Goal: Contribute content: Contribute content

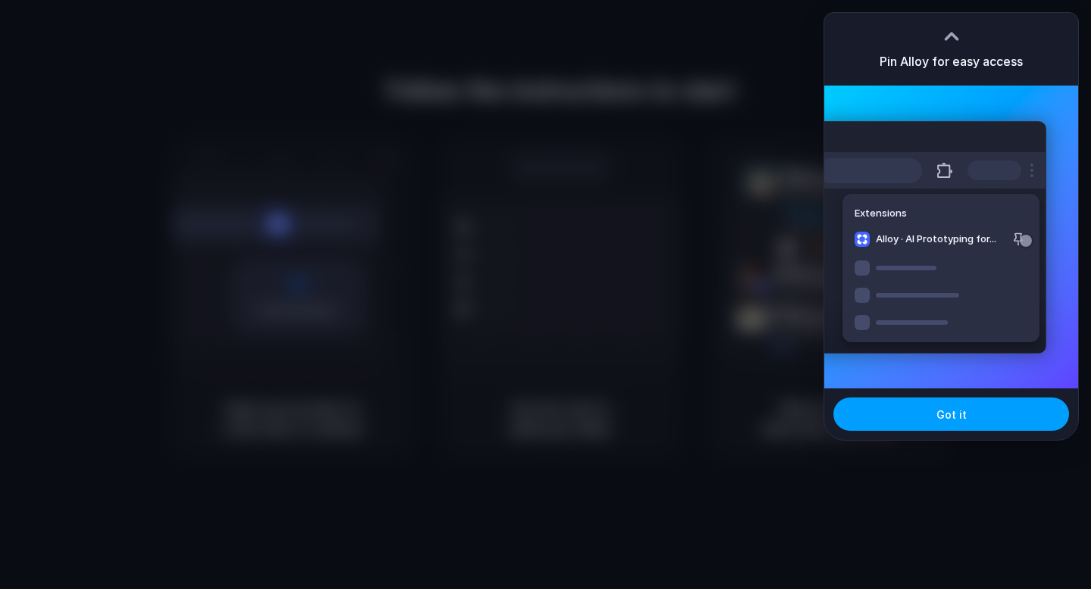
click at [941, 419] on span "Got it" at bounding box center [951, 415] width 30 height 16
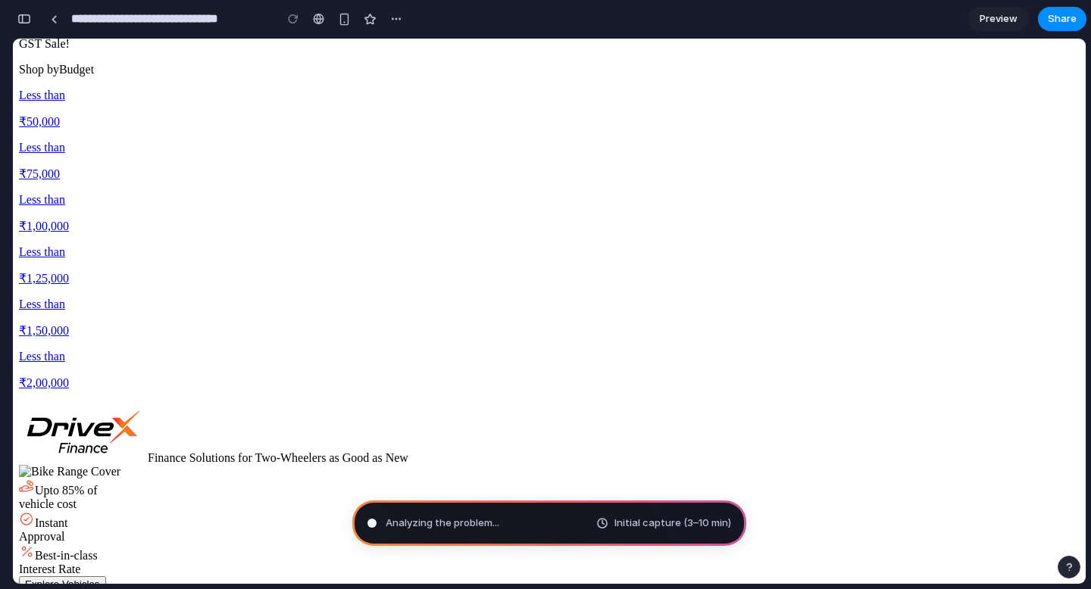
scroll to position [2543, 0]
drag, startPoint x: 871, startPoint y: 349, endPoint x: 696, endPoint y: 349, distance: 175.8
drag, startPoint x: 696, startPoint y: 349, endPoint x: 658, endPoint y: 349, distance: 37.9
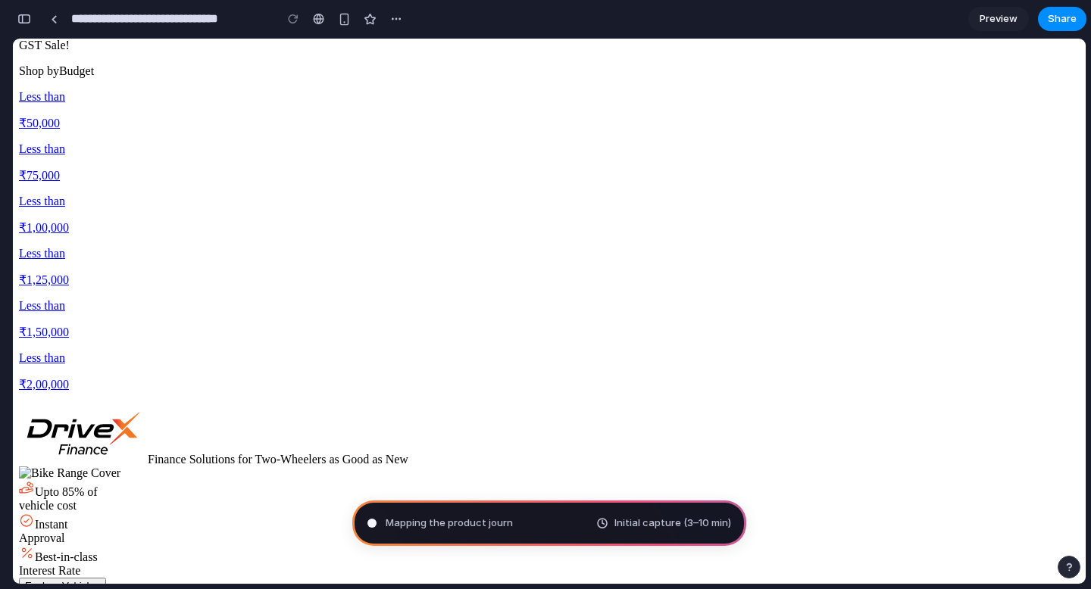
type input "**********"
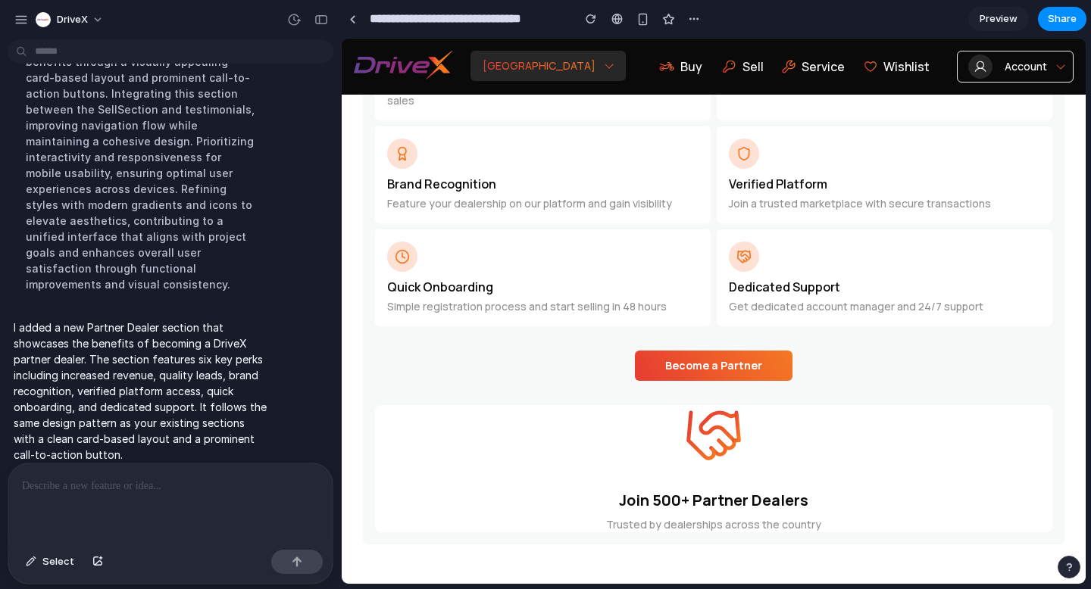
scroll to position [4006, 0]
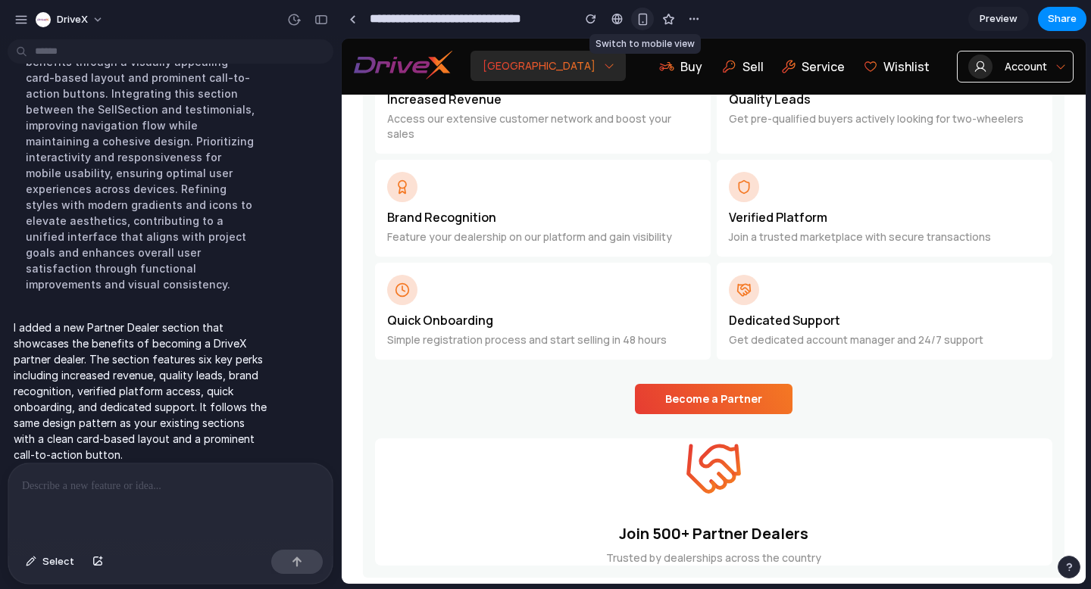
click at [646, 16] on div "button" at bounding box center [642, 19] width 13 height 13
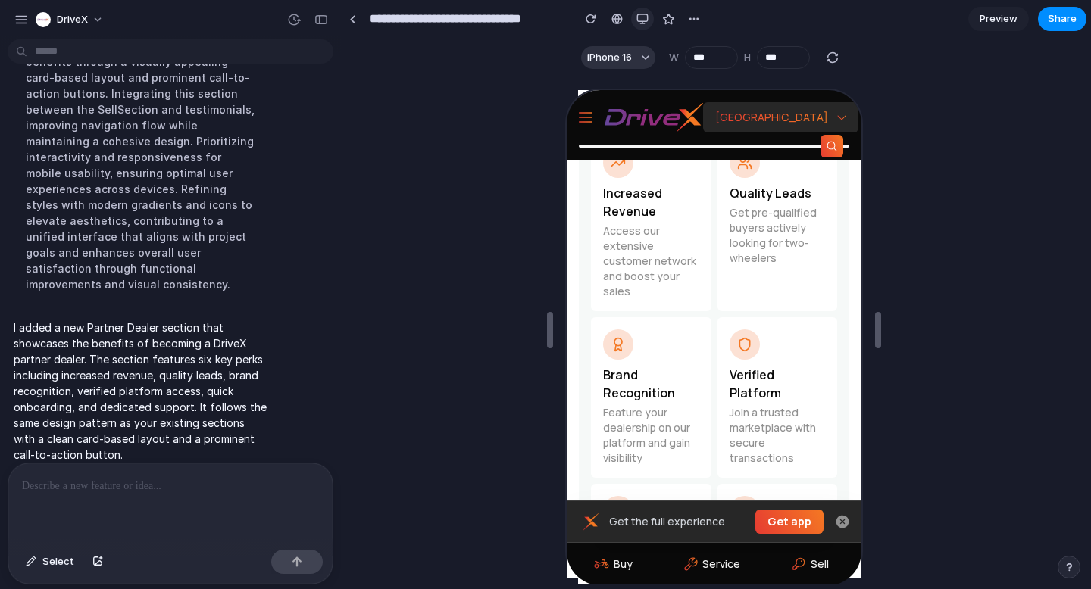
click at [636, 11] on button "button" at bounding box center [642, 19] width 23 height 23
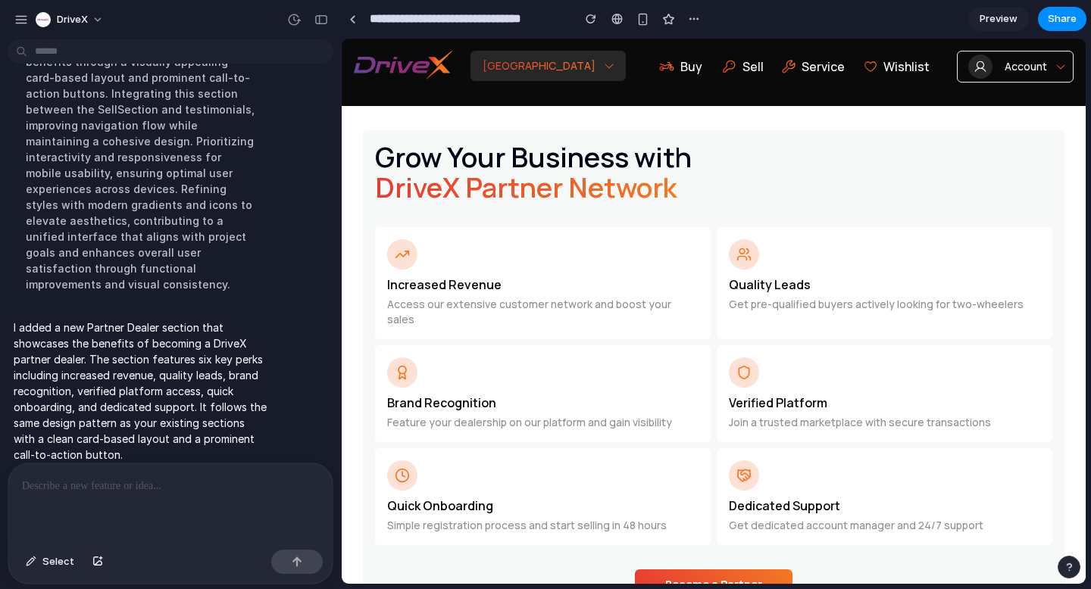
scroll to position [3822, 0]
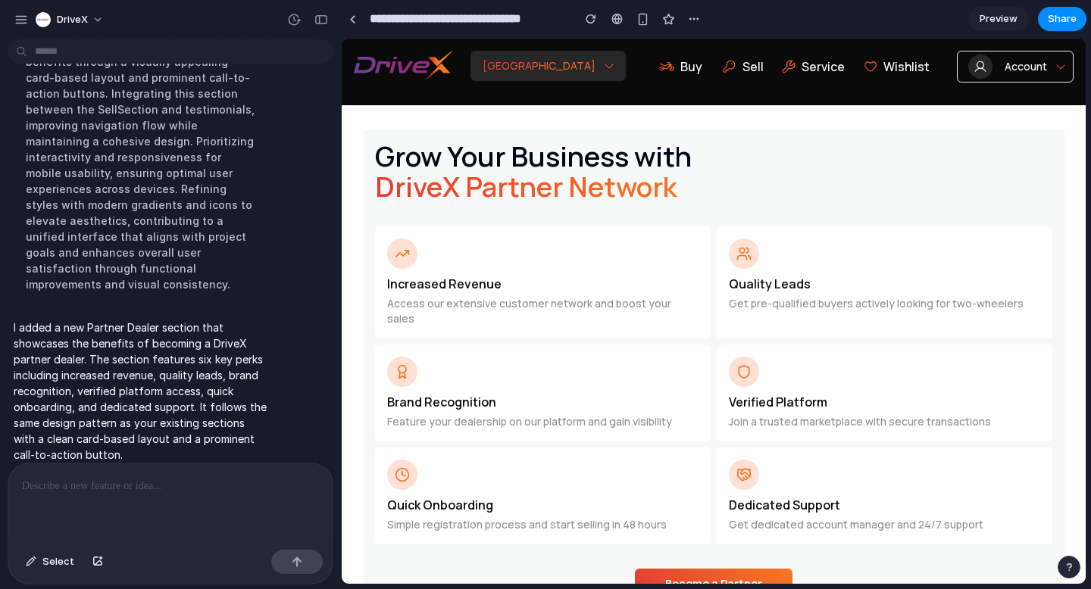
click at [733, 549] on div "Grow Your Business with DriveX Partner Network Increased Revenue Access our ext…" at bounding box center [714, 371] width 702 height 482
click at [733, 569] on button "Become a Partner" at bounding box center [714, 584] width 158 height 30
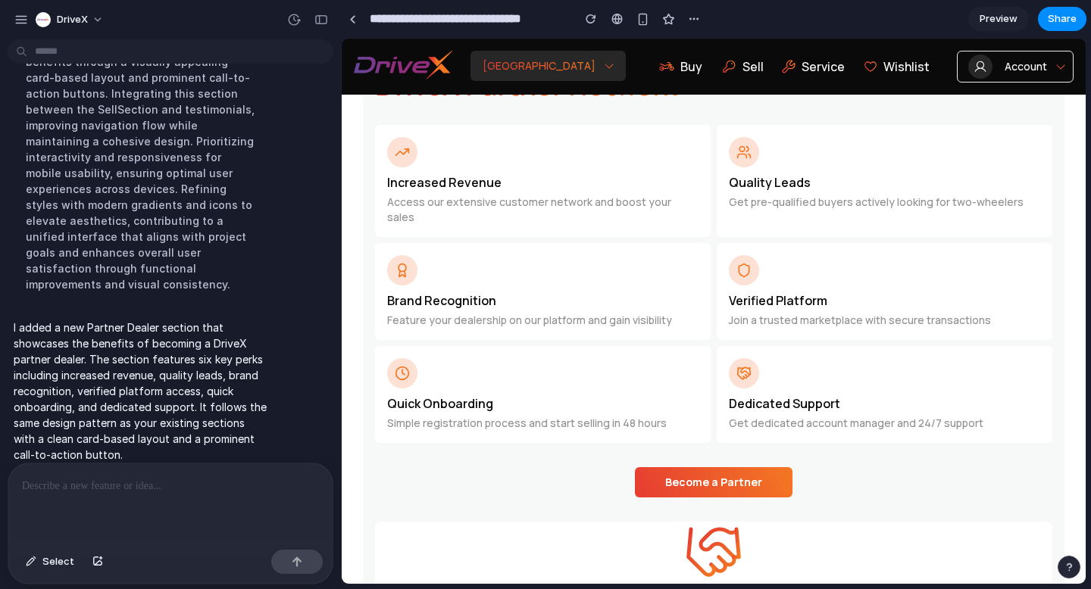
scroll to position [3896, 0]
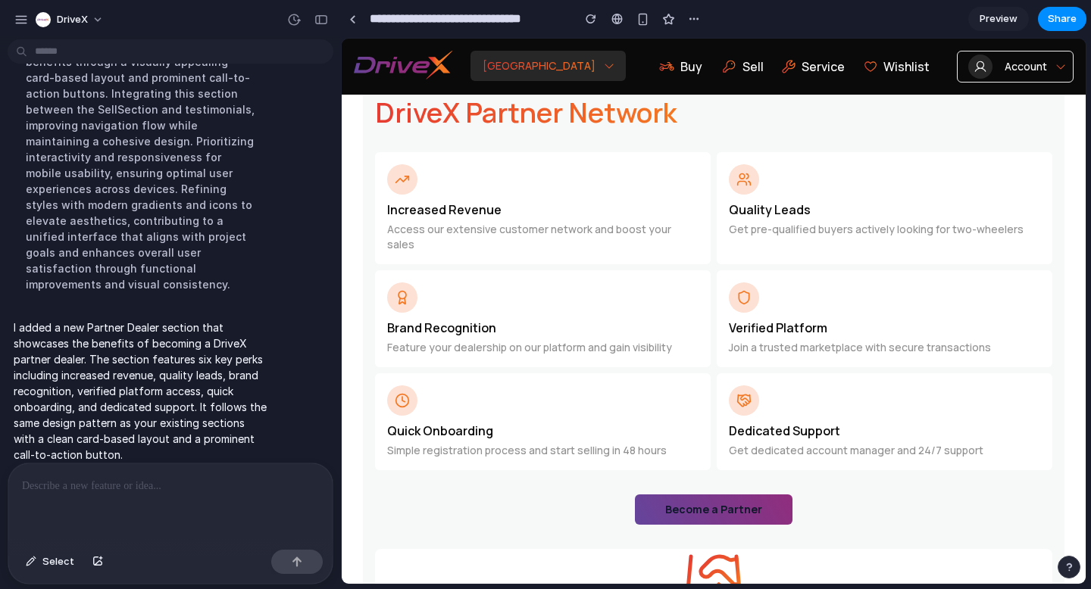
click at [742, 495] on button "Become a Partner" at bounding box center [714, 510] width 158 height 30
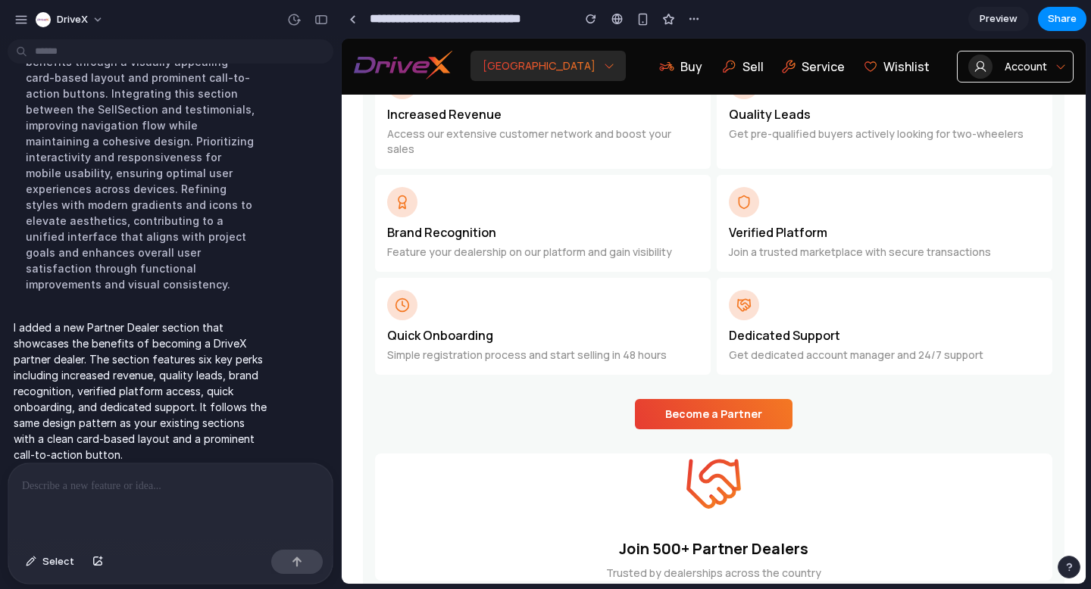
scroll to position [3543, 0]
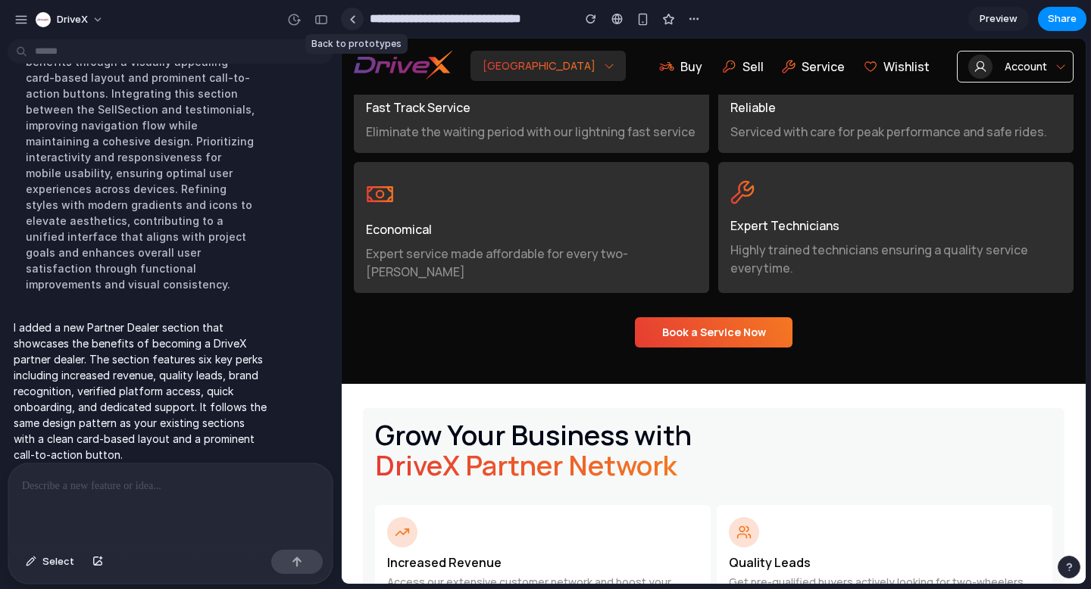
click at [358, 23] on link at bounding box center [352, 19] width 23 height 23
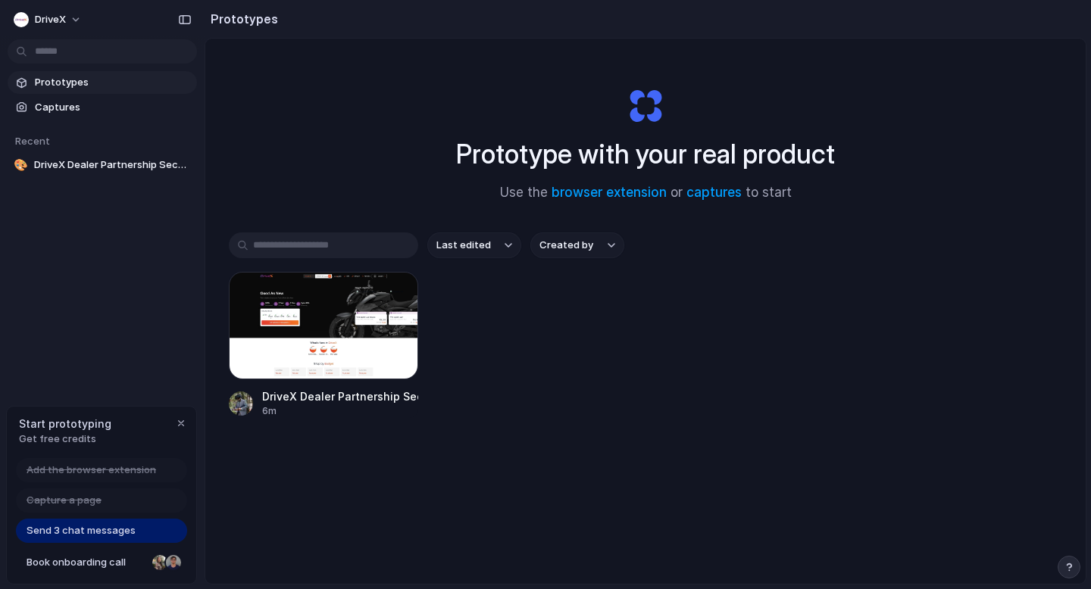
click at [77, 85] on span "Prototypes" at bounding box center [113, 82] width 156 height 15
click at [105, 108] on span "Captures" at bounding box center [113, 107] width 156 height 15
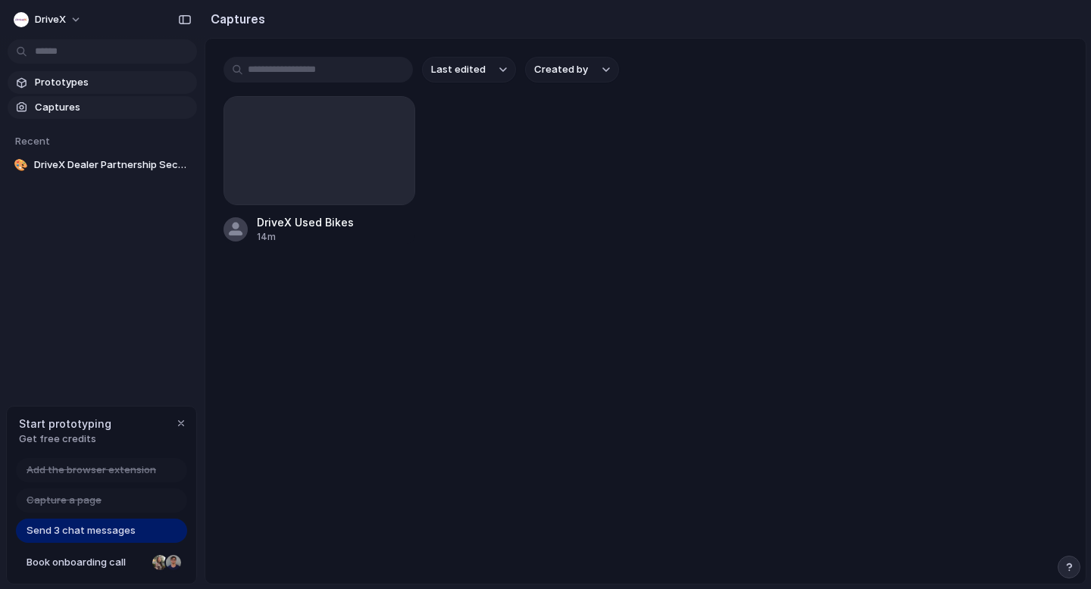
click at [115, 91] on link "Prototypes" at bounding box center [102, 82] width 189 height 23
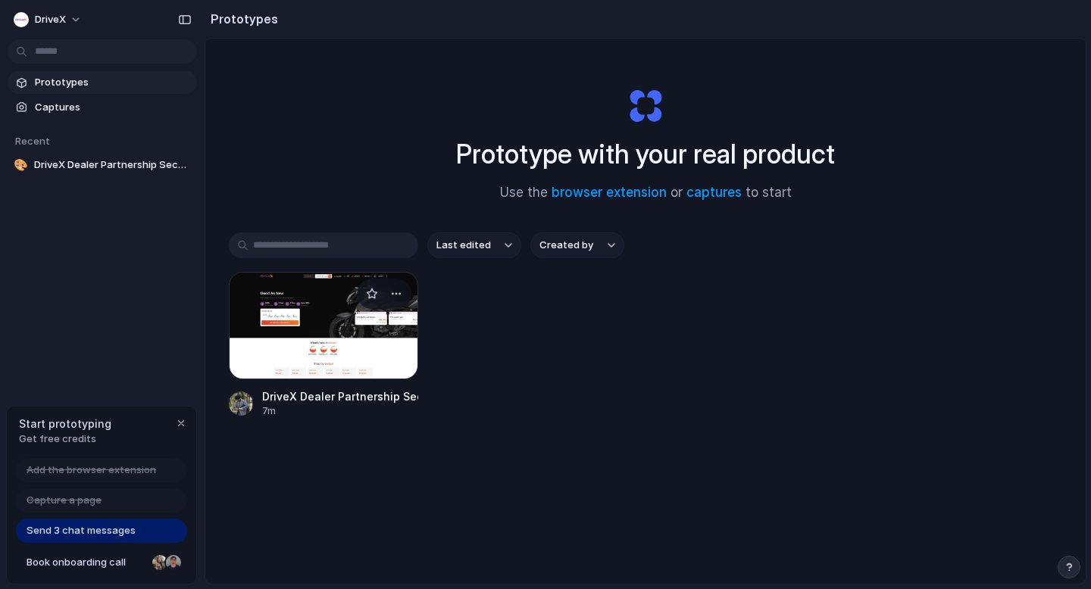
click at [317, 324] on div at bounding box center [323, 326] width 189 height 108
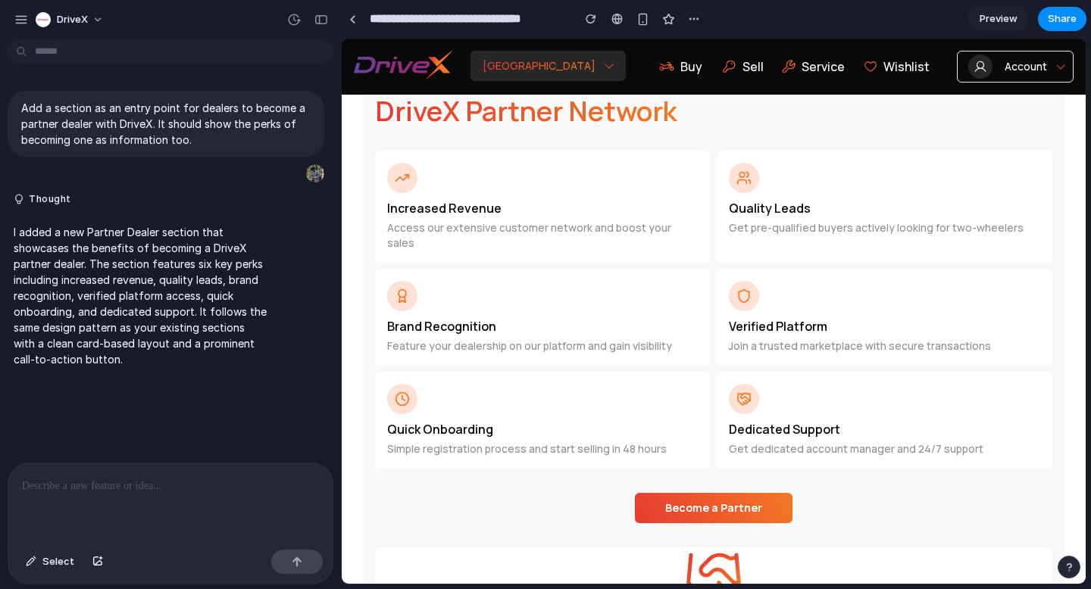
scroll to position [3897, 0]
click at [698, 494] on button "Become a Partner" at bounding box center [714, 509] width 158 height 30
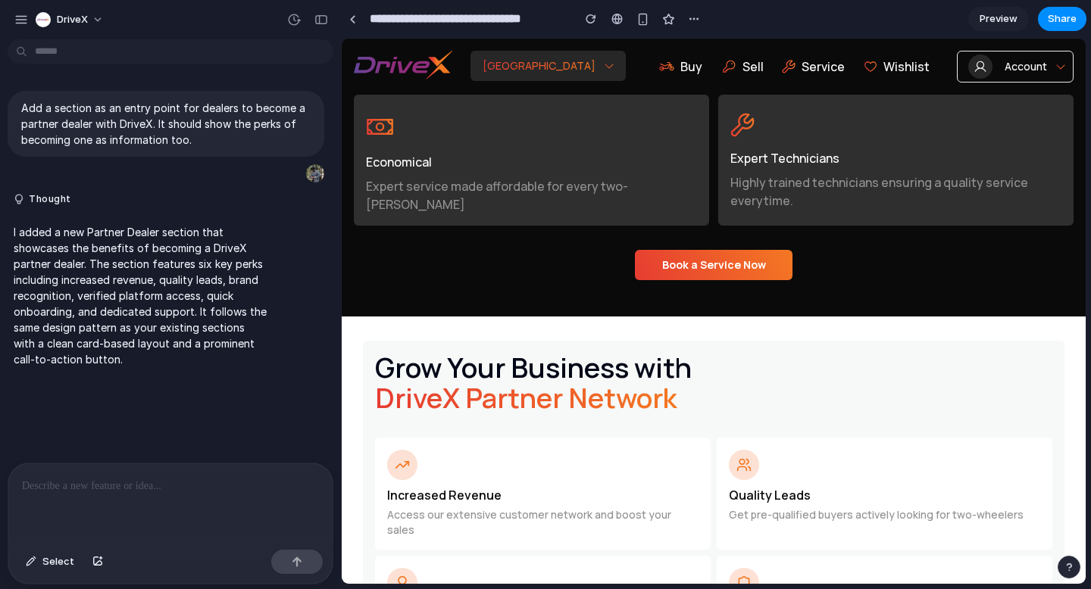
scroll to position [3609, 0]
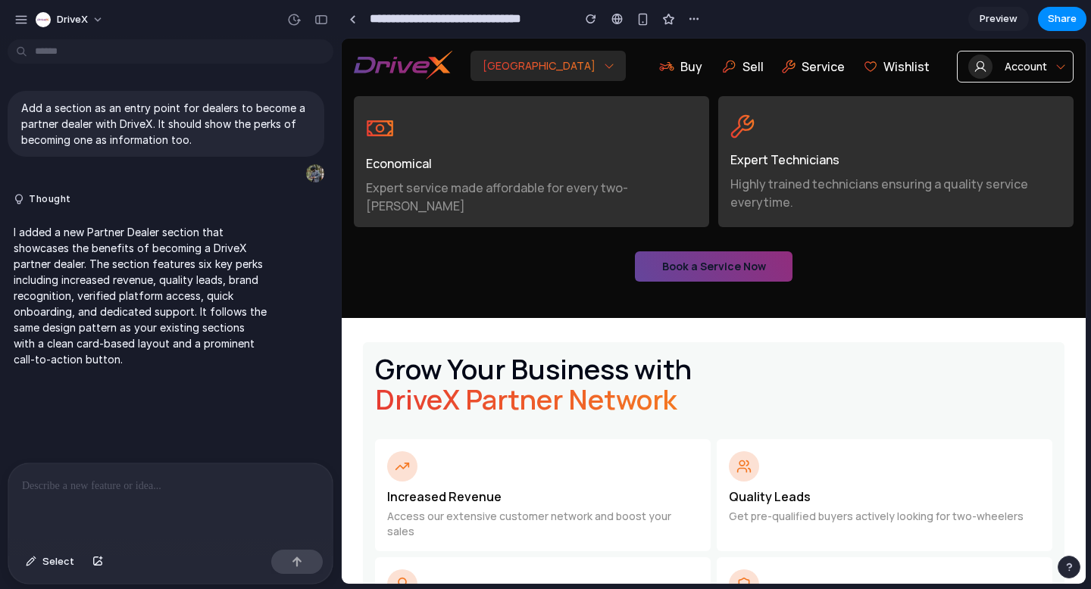
click at [707, 258] on button "Book a Service Now" at bounding box center [714, 267] width 158 height 30
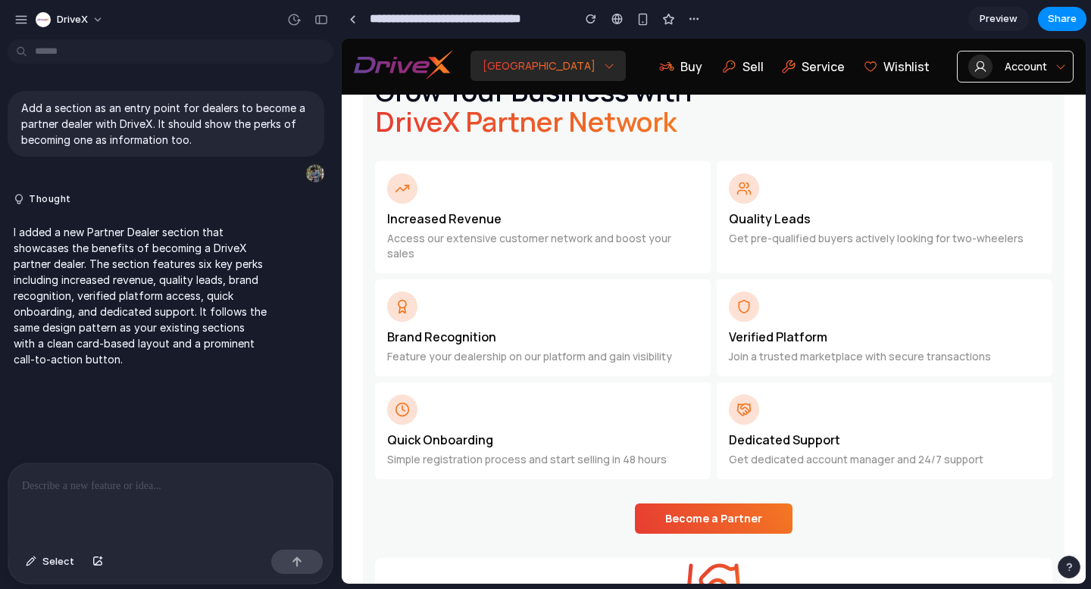
scroll to position [3827, 0]
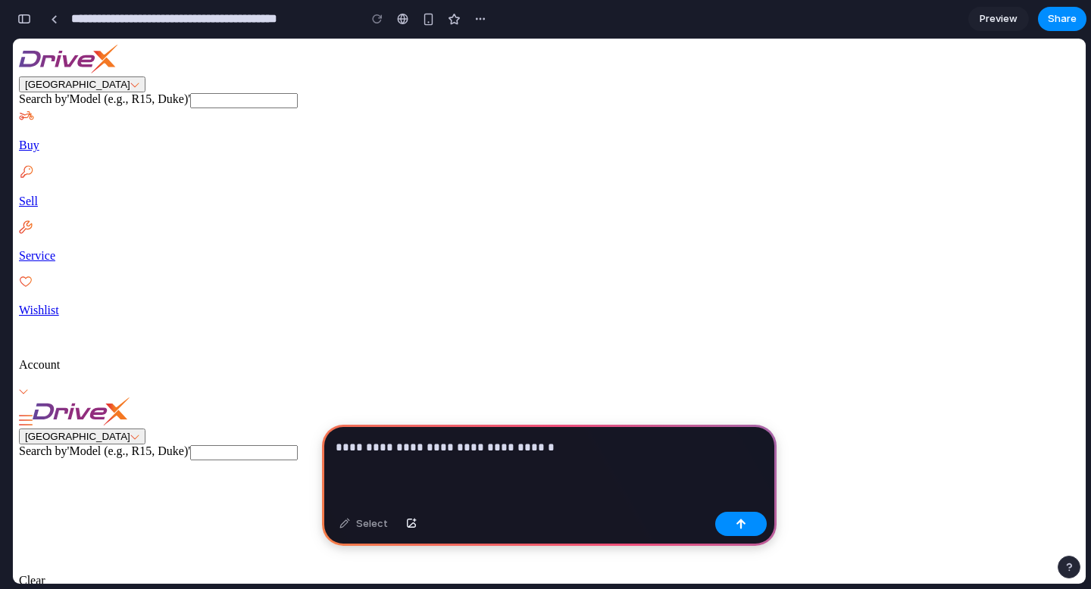
click at [499, 455] on p "**********" at bounding box center [549, 448] width 427 height 18
click at [545, 450] on p "**********" at bounding box center [549, 448] width 427 height 18
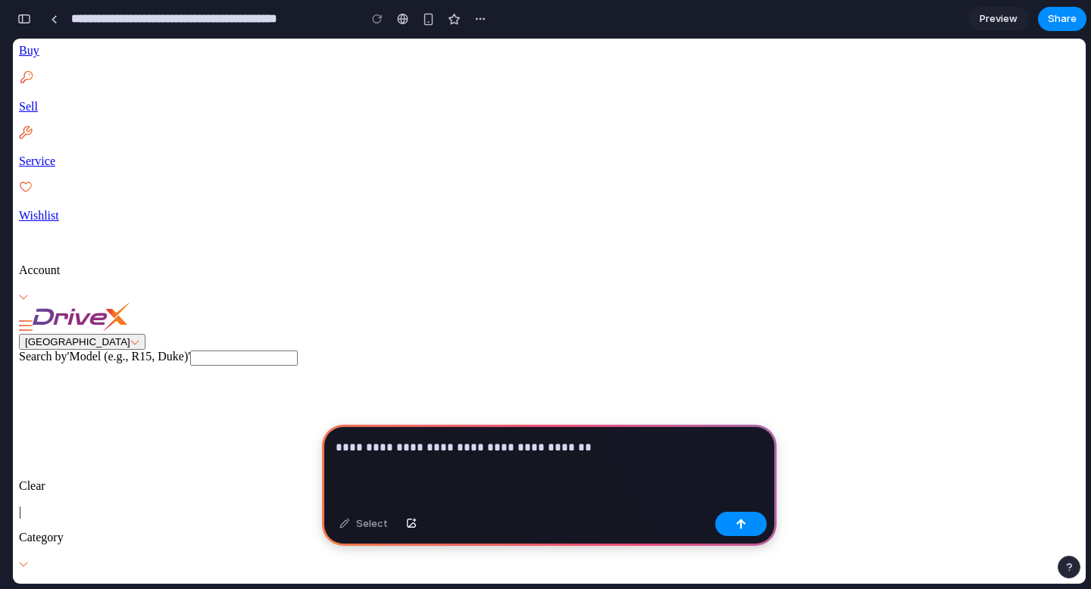
scroll to position [95, 0]
click at [339, 448] on p "**********" at bounding box center [549, 448] width 427 height 18
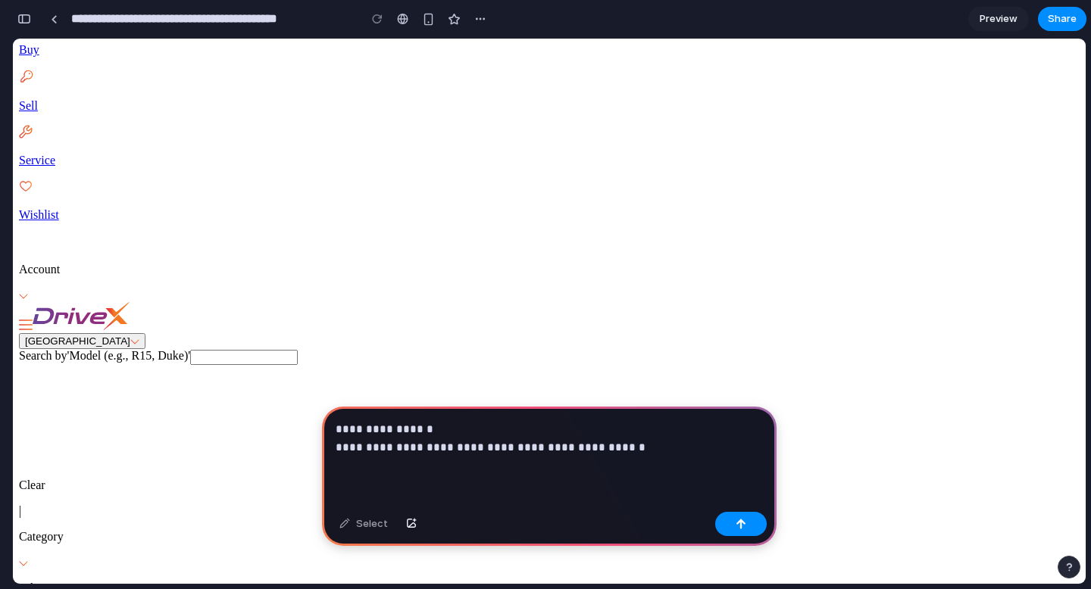
click at [601, 453] on p "**********" at bounding box center [549, 438] width 427 height 36
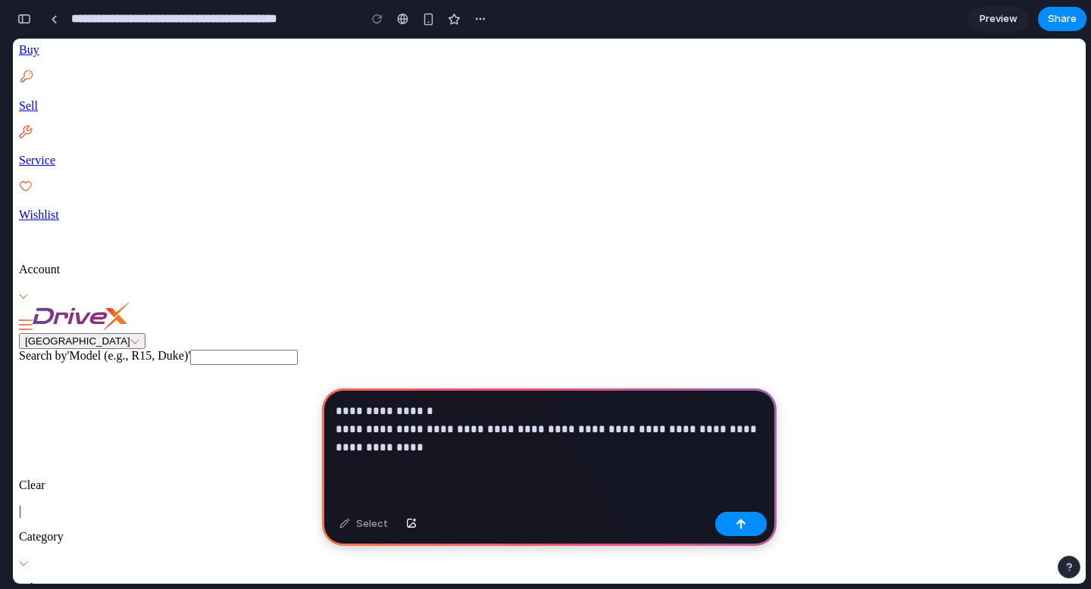
click at [708, 434] on p "**********" at bounding box center [549, 429] width 427 height 55
click at [431, 446] on p "**********" at bounding box center [549, 429] width 427 height 55
click at [436, 449] on p "**********" at bounding box center [549, 429] width 427 height 55
click at [448, 450] on p "**********" at bounding box center [549, 429] width 427 height 55
click at [511, 444] on p "**********" at bounding box center [549, 429] width 427 height 55
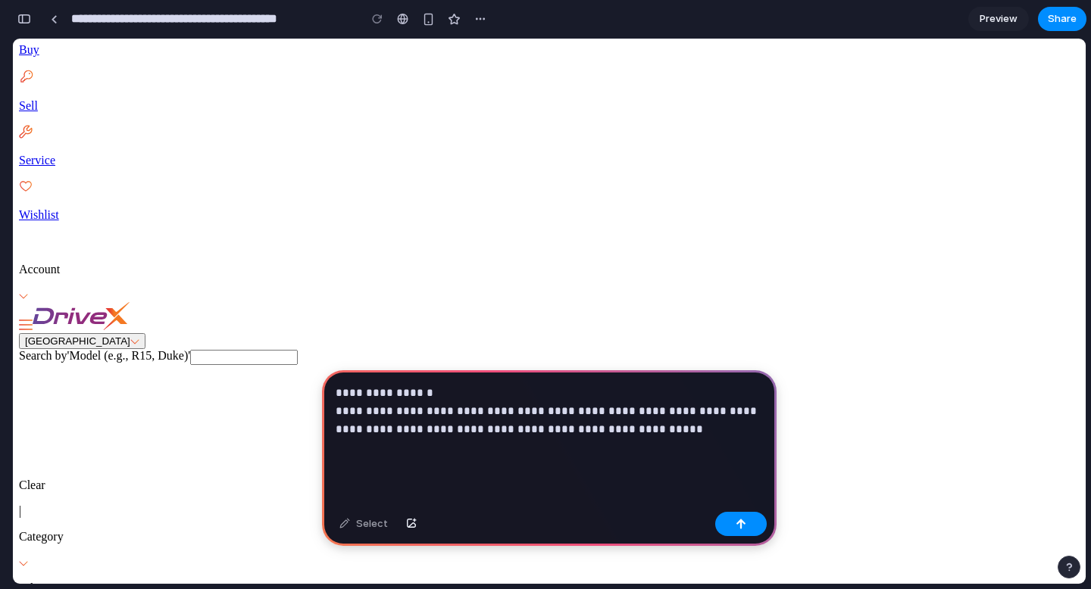
click at [335, 411] on div "**********" at bounding box center [549, 438] width 455 height 136
click at [338, 445] on p "**********" at bounding box center [549, 420] width 427 height 73
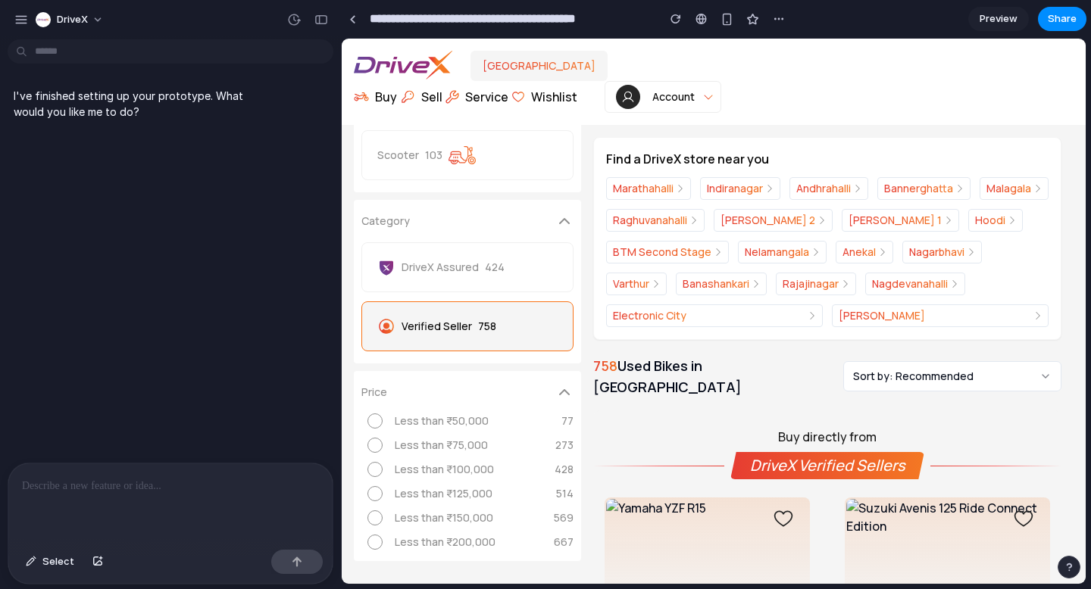
scroll to position [92, 0]
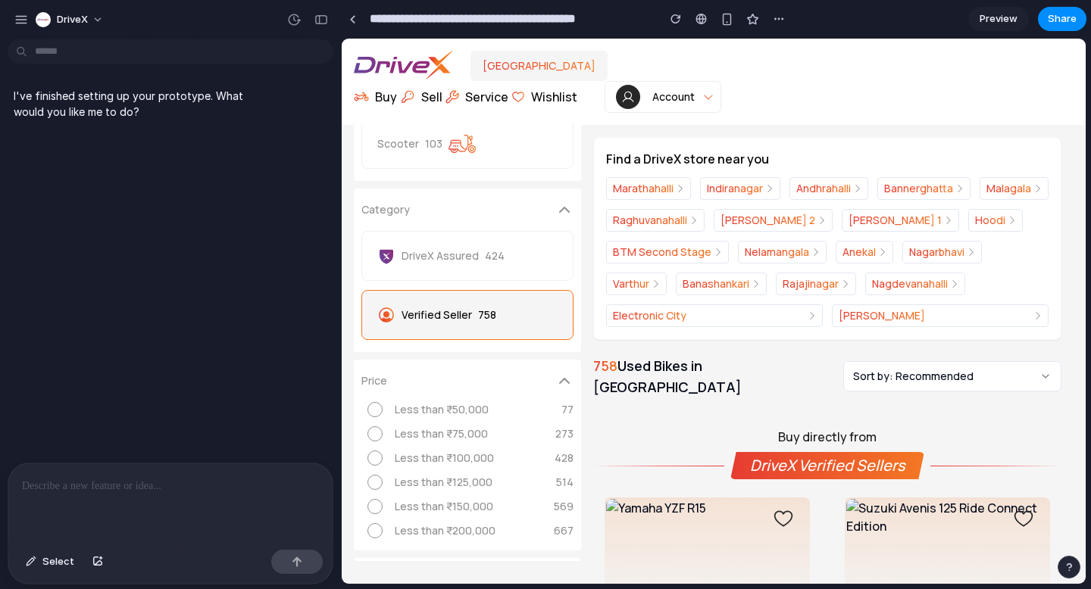
click at [167, 500] on div at bounding box center [170, 504] width 324 height 80
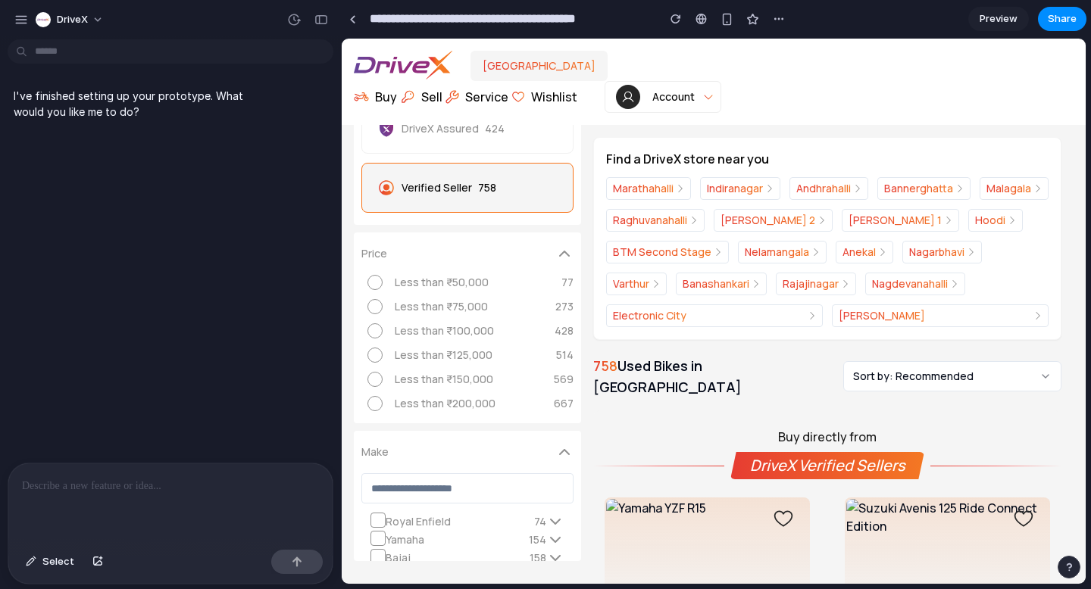
scroll to position [0, 0]
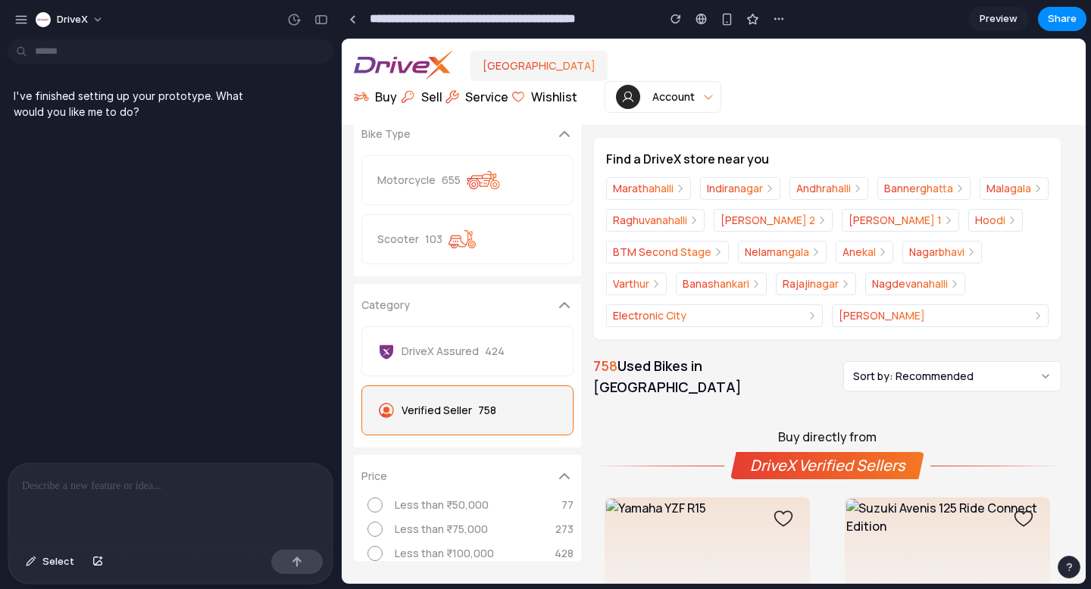
click at [174, 487] on p at bounding box center [170, 486] width 297 height 18
click at [41, 563] on button "Select" at bounding box center [50, 562] width 64 height 24
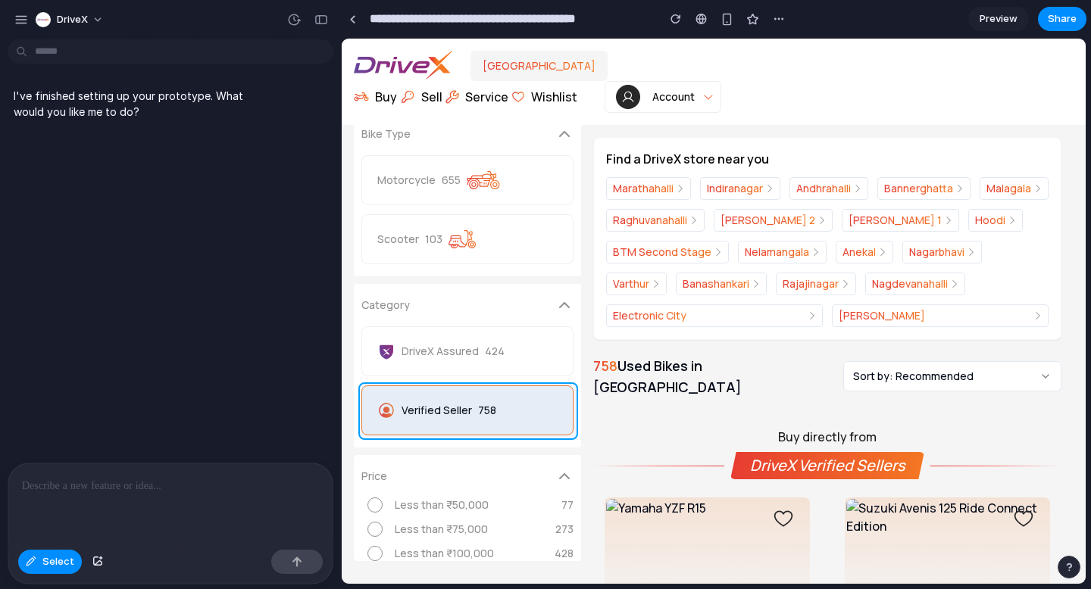
click at [414, 424] on div at bounding box center [713, 311] width 743 height 545
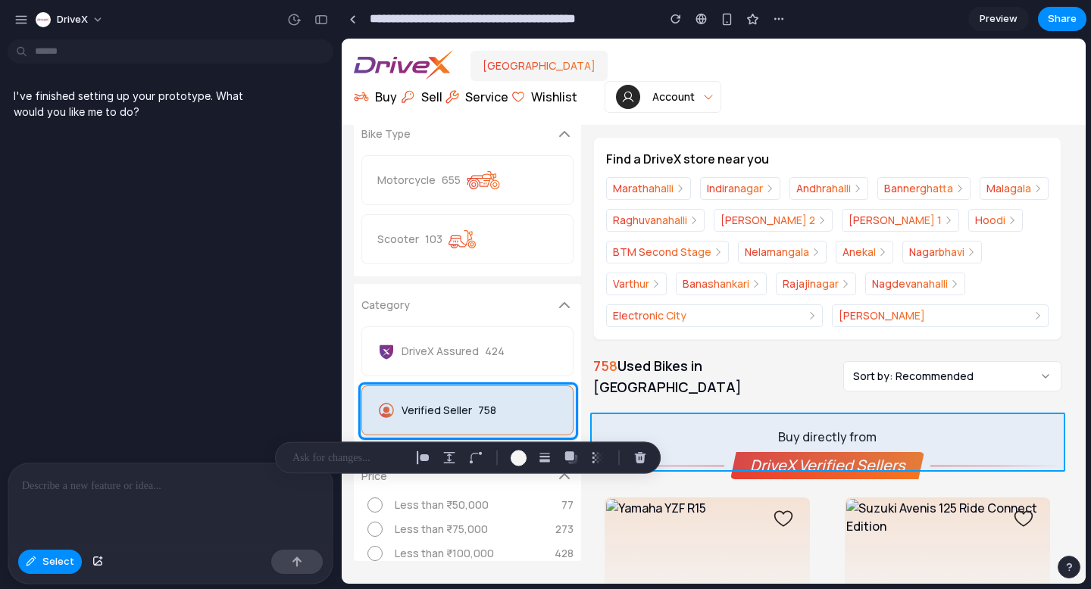
click at [795, 440] on div at bounding box center [713, 311] width 743 height 545
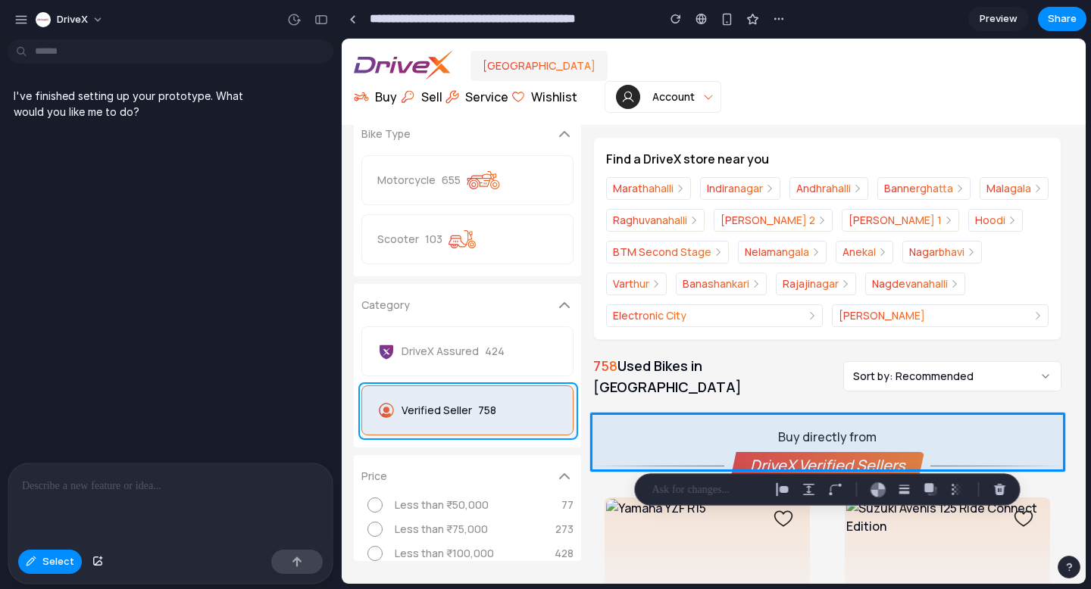
click at [549, 403] on div at bounding box center [713, 311] width 743 height 545
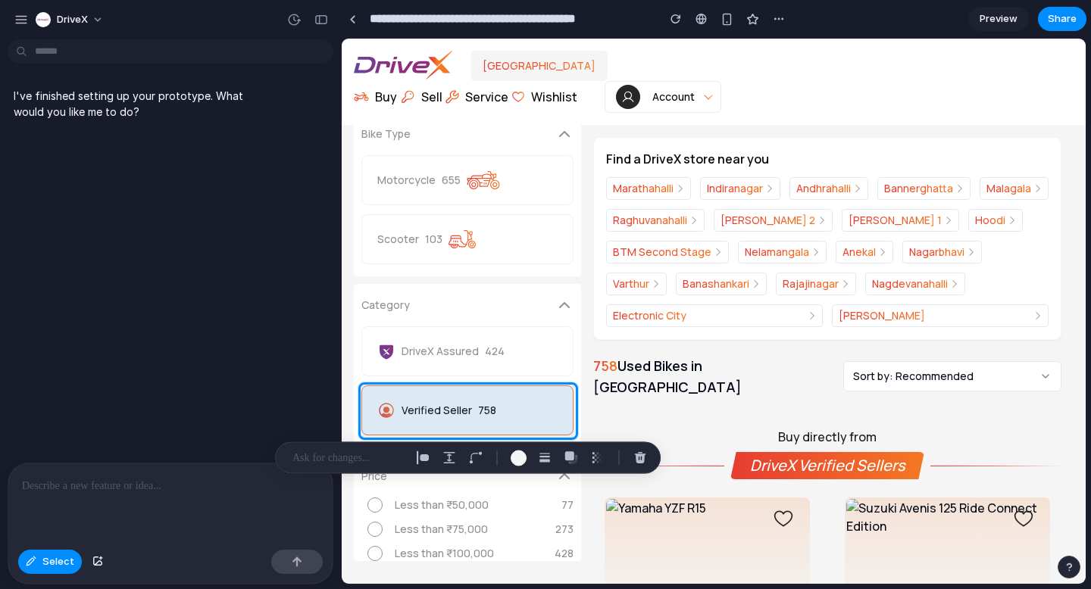
click at [116, 488] on p at bounding box center [170, 486] width 297 height 18
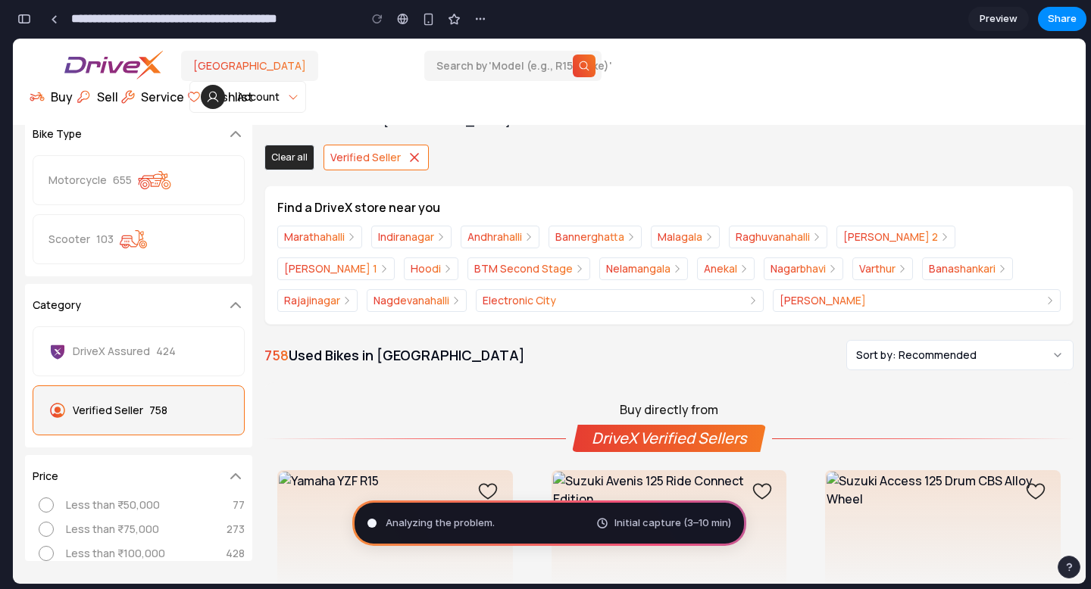
type input "**********"
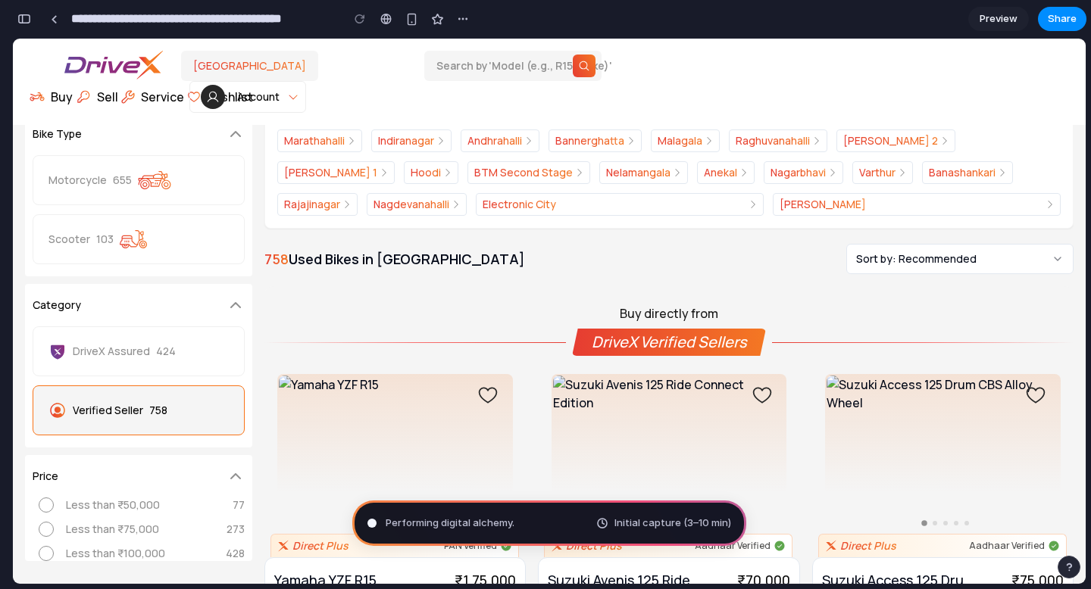
scroll to position [86, 0]
click at [1000, 24] on span "Preview" at bounding box center [999, 18] width 38 height 15
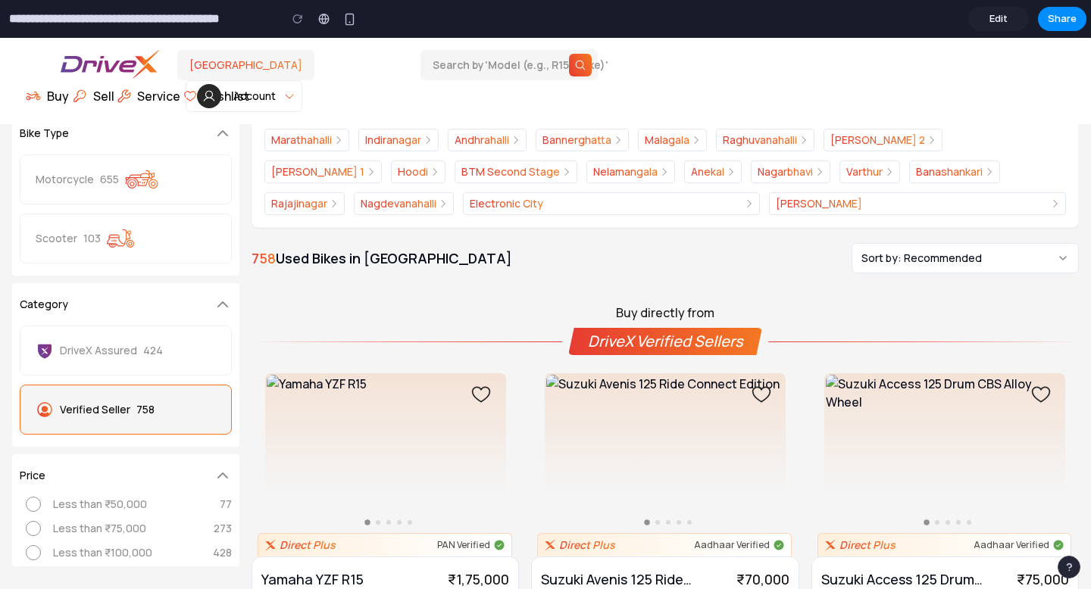
click at [1000, 24] on span "Edit" at bounding box center [998, 18] width 18 height 15
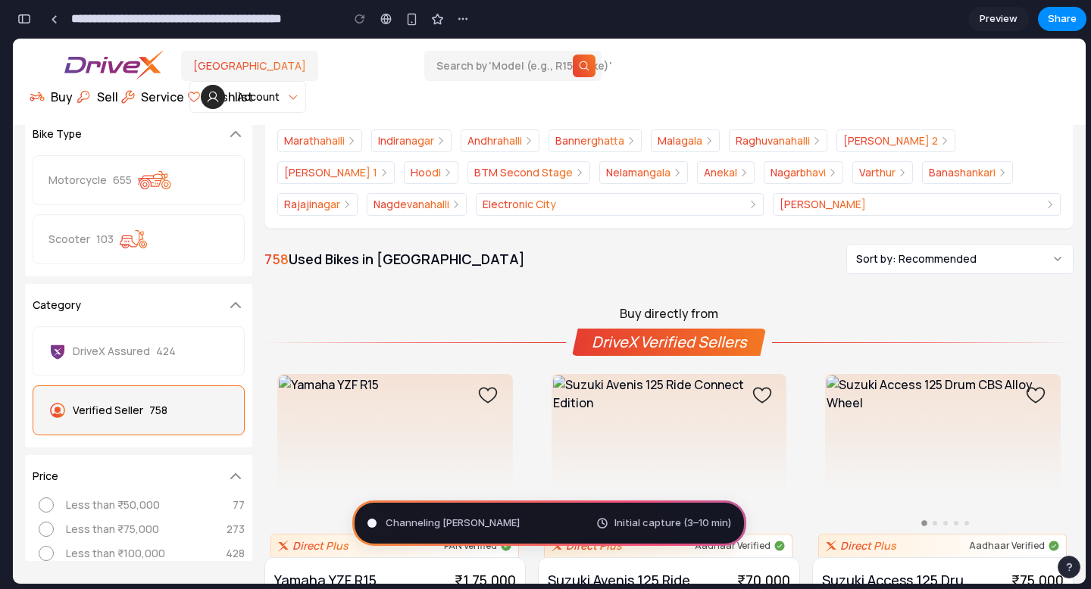
click at [991, 23] on span "Preview" at bounding box center [999, 18] width 38 height 15
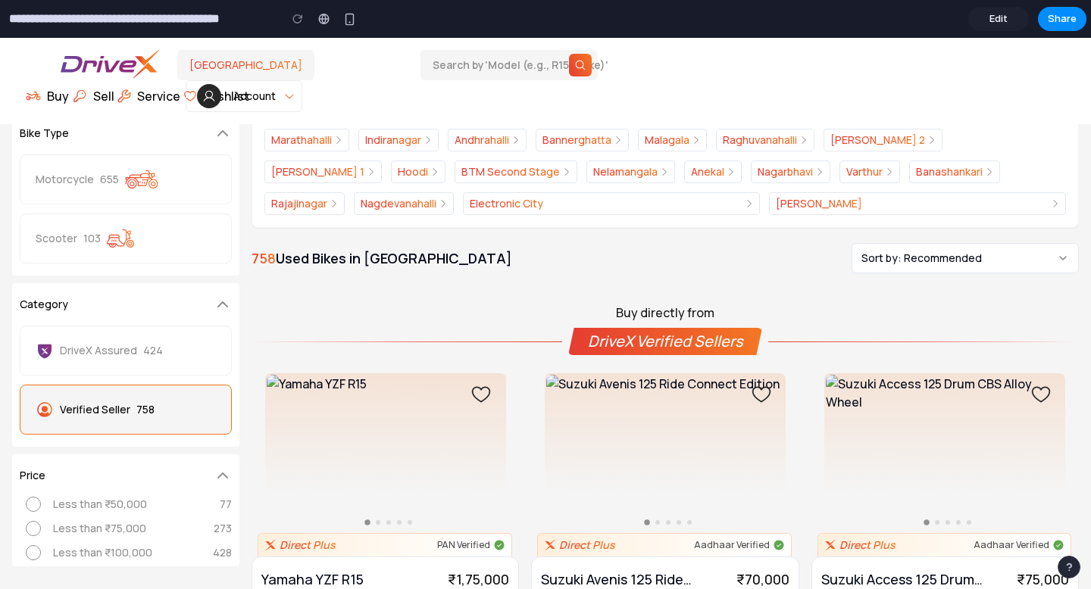
click at [991, 23] on span "Edit" at bounding box center [998, 18] width 18 height 15
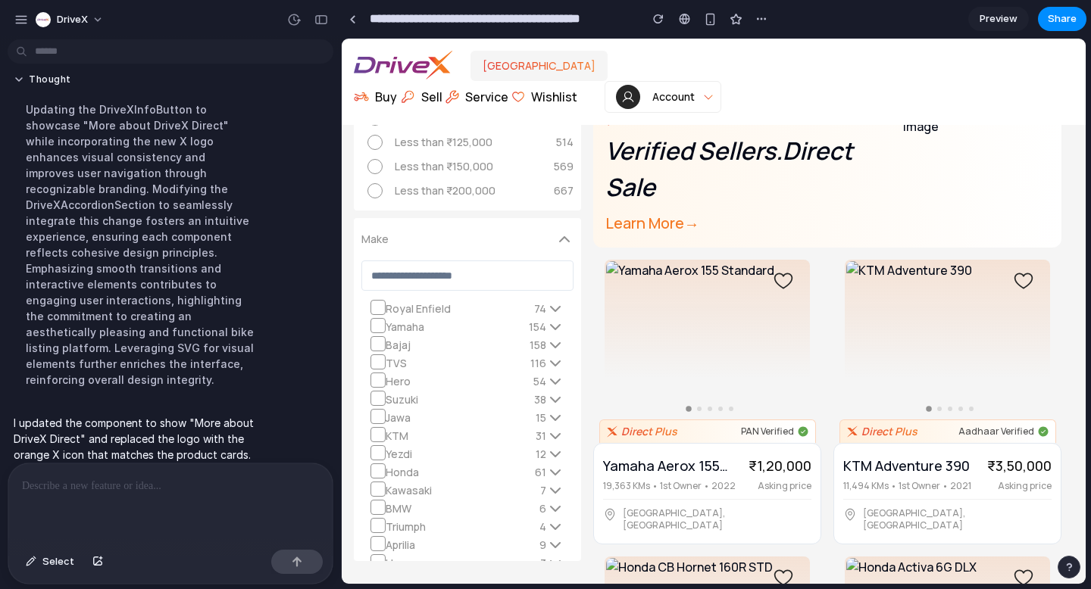
scroll to position [1869, 0]
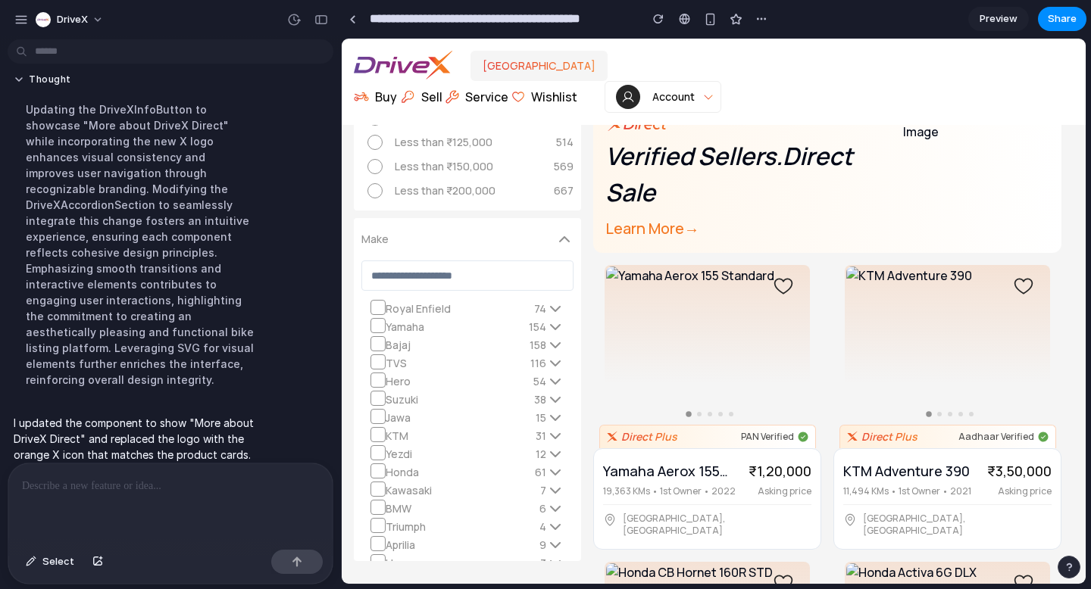
click at [686, 218] on span "→" at bounding box center [691, 229] width 15 height 23
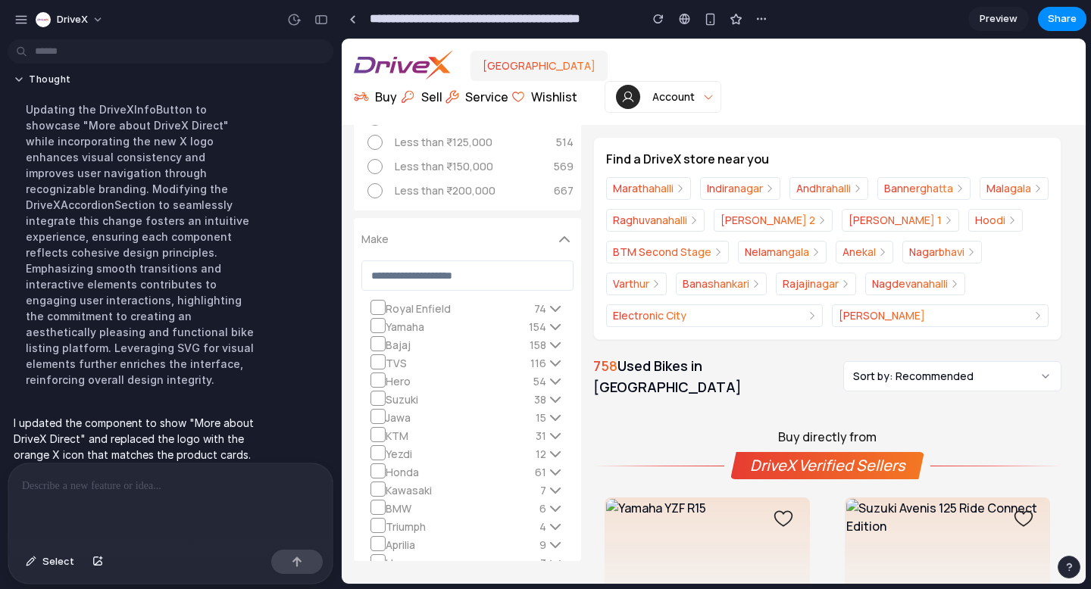
scroll to position [0, 0]
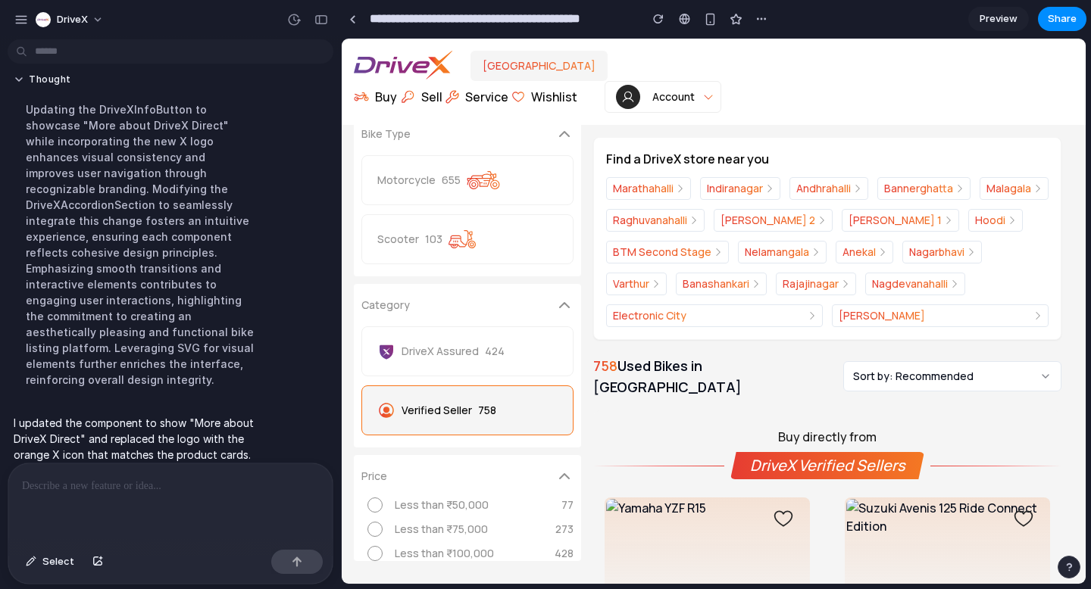
click at [478, 416] on p "758" at bounding box center [487, 410] width 18 height 15
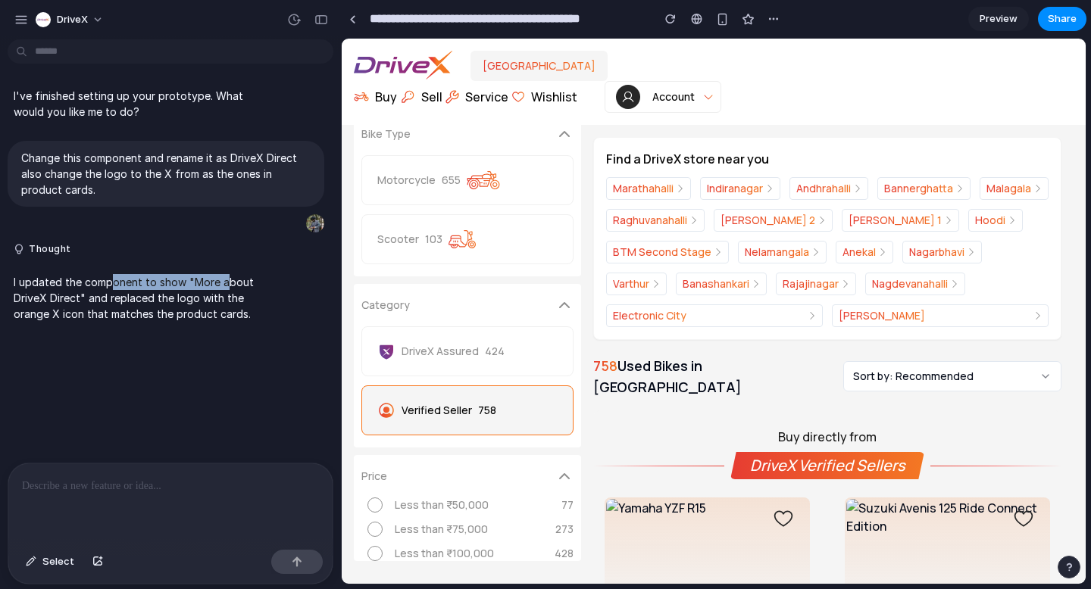
drag, startPoint x: 108, startPoint y: 287, endPoint x: 224, endPoint y: 287, distance: 115.2
click at [224, 287] on p "I updated the component to show "More about DriveX Direct" and replaced the log…" at bounding box center [140, 298] width 253 height 48
click at [215, 308] on p "I updated the component to show "More about DriveX Direct" and replaced the log…" at bounding box center [140, 298] width 253 height 48
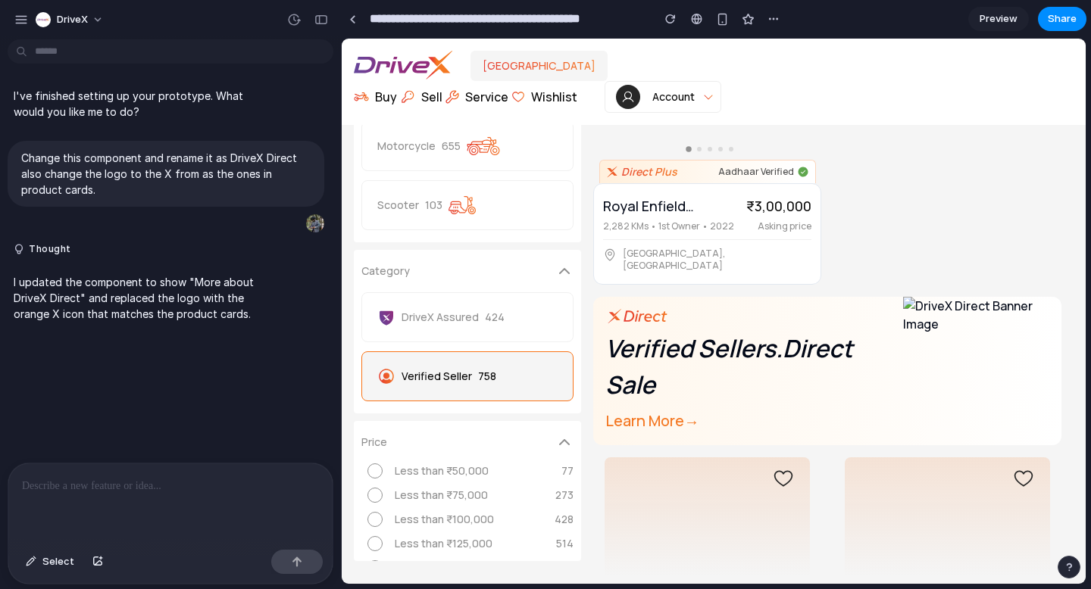
scroll to position [1678, 0]
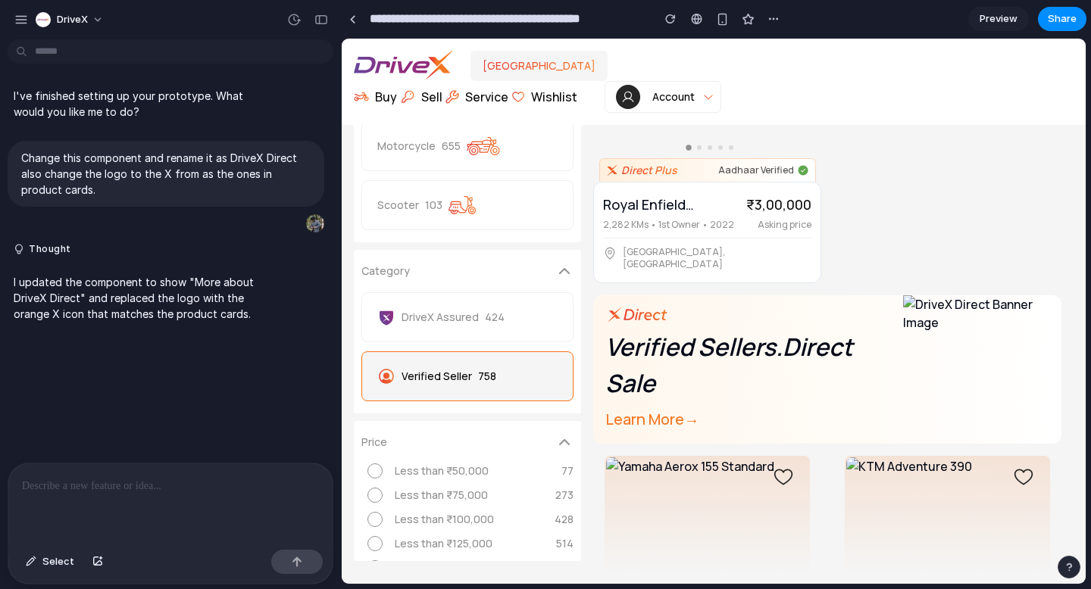
click at [676, 408] on p "Learn More →" at bounding box center [748, 420] width 286 height 24
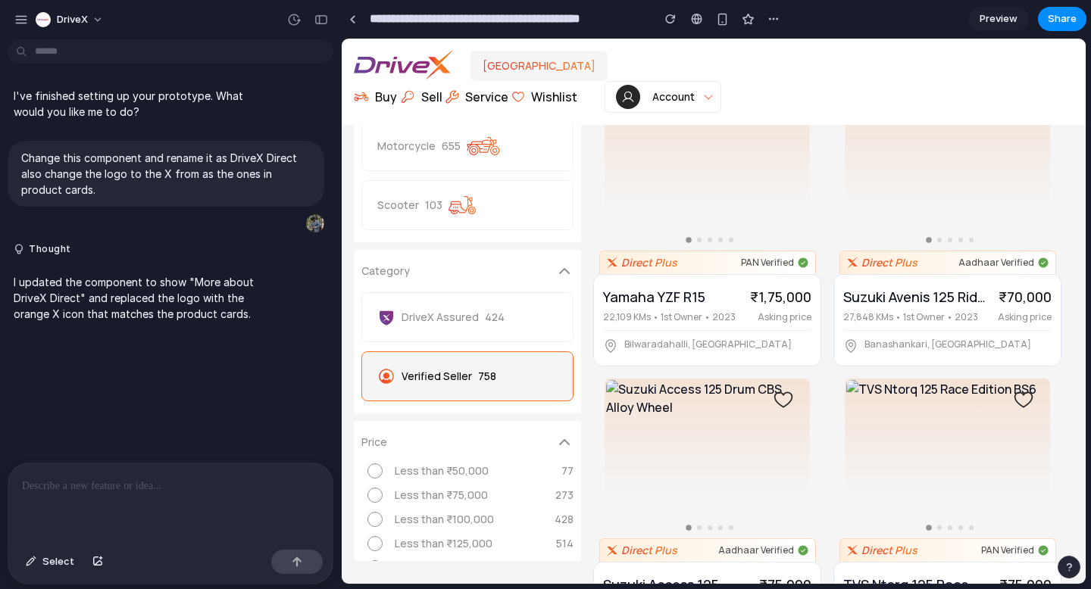
scroll to position [0, 0]
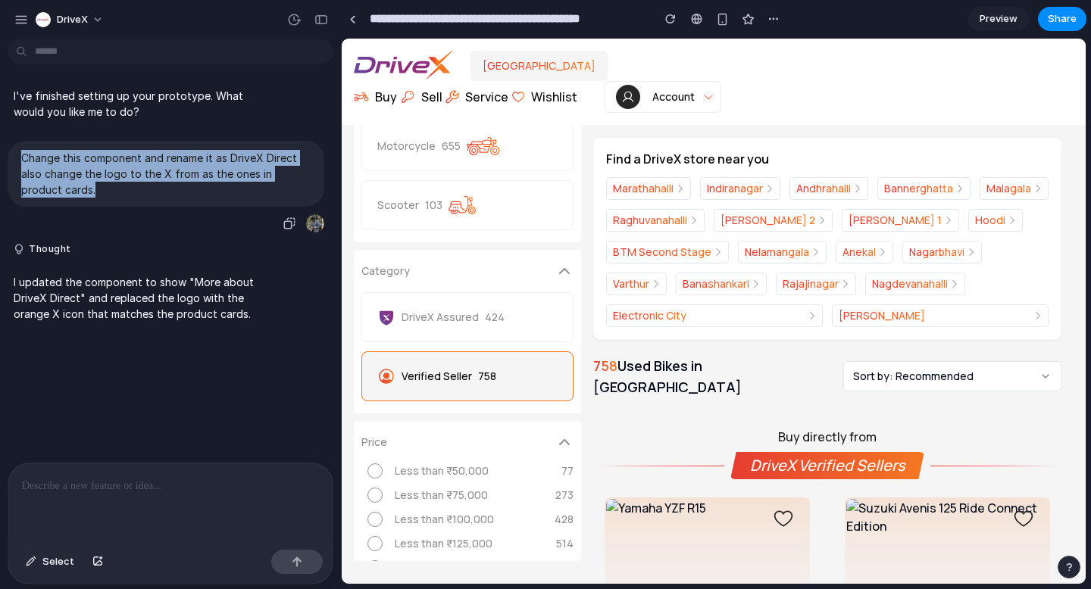
drag, startPoint x: 23, startPoint y: 164, endPoint x: 87, endPoint y: 195, distance: 71.5
click at [87, 195] on p "Change this component and rename it as DriveX Direct also change the logo to th…" at bounding box center [165, 174] width 289 height 48
copy p "Change this component and rename it as DriveX Direct also change the logo to th…"
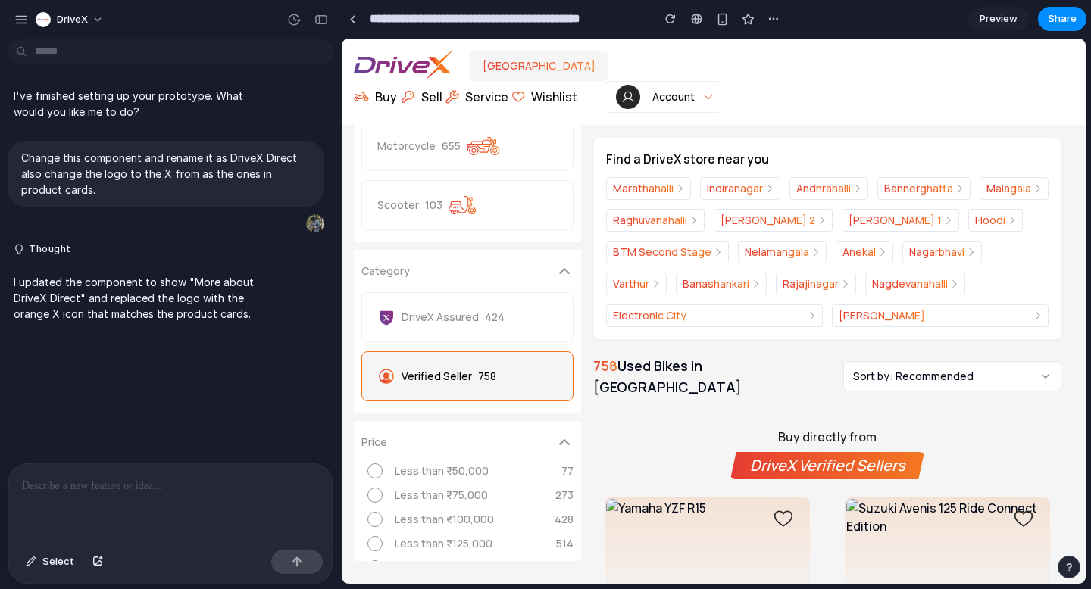
click at [75, 480] on p at bounding box center [170, 486] width 297 height 18
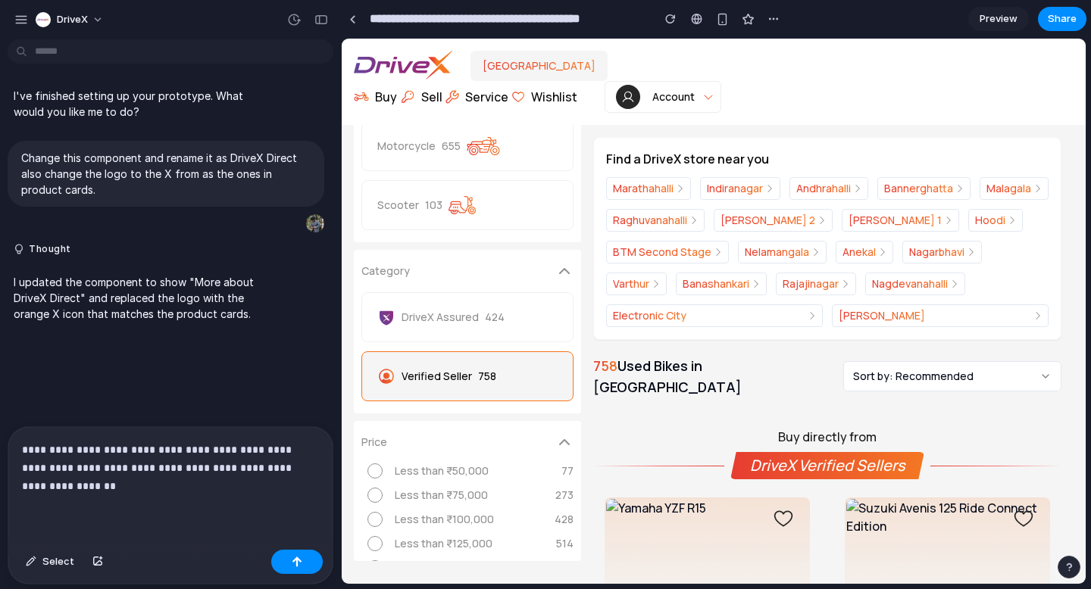
click at [85, 449] on p "**********" at bounding box center [170, 468] width 297 height 55
click at [304, 564] on button "button" at bounding box center [297, 562] width 52 height 24
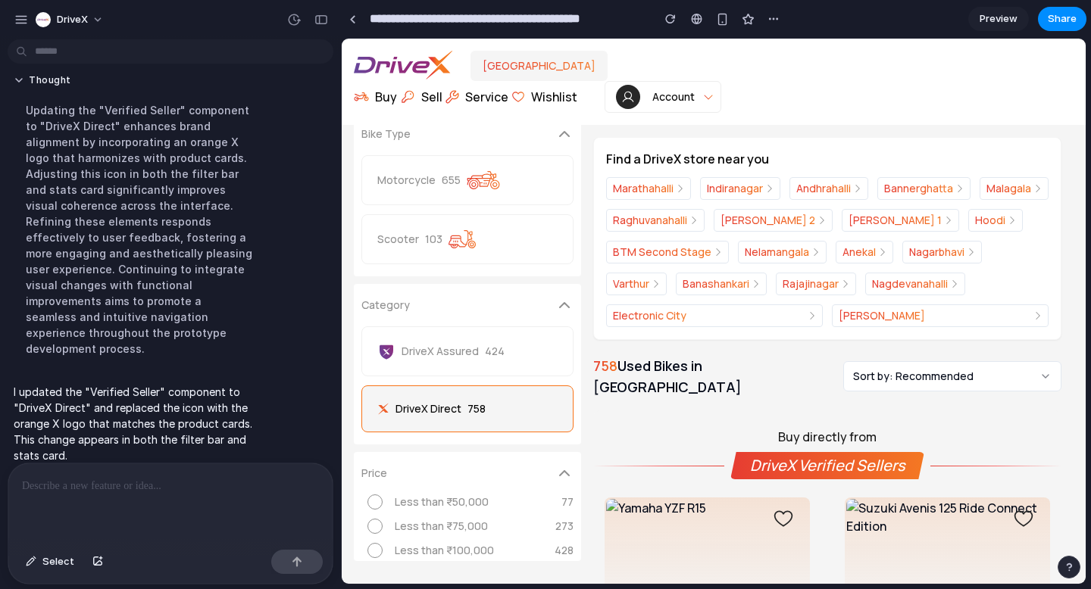
click at [158, 474] on div at bounding box center [170, 504] width 324 height 80
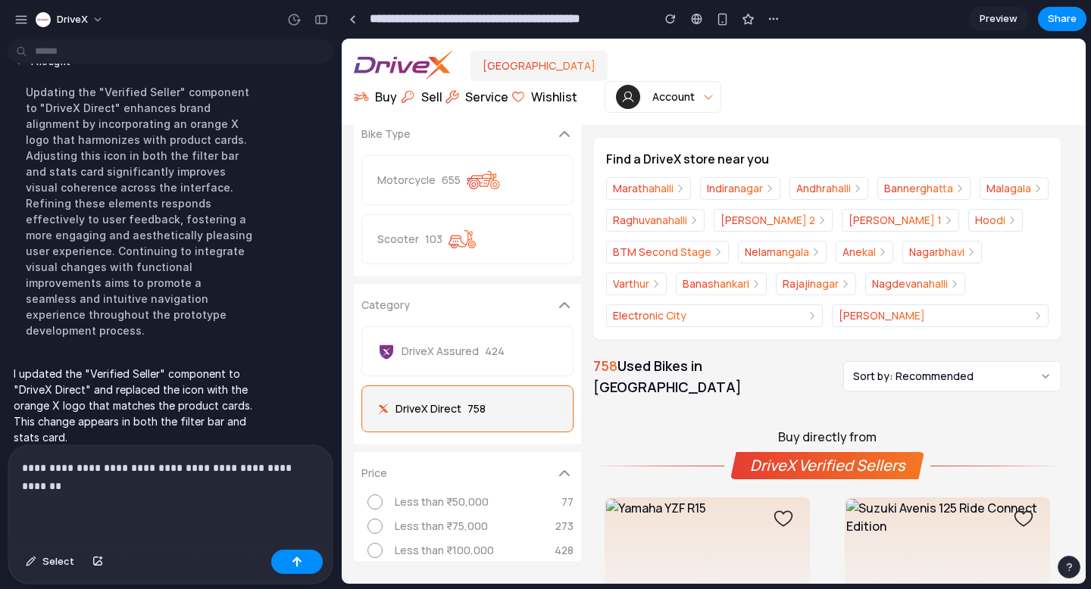
scroll to position [405, 0]
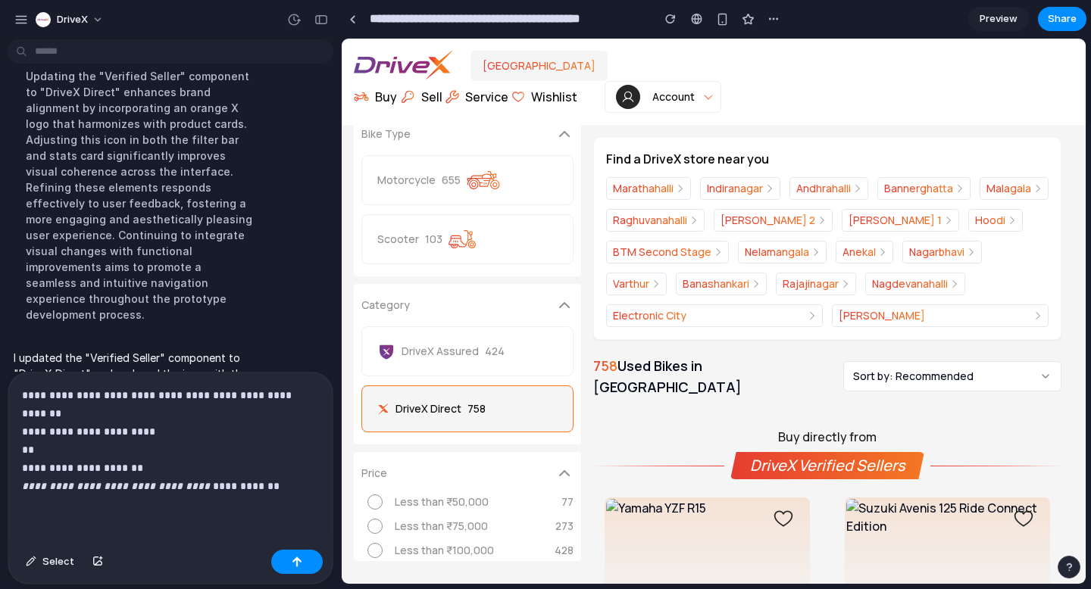
click at [187, 487] on em "**********" at bounding box center [117, 486] width 191 height 11
click at [25, 469] on strong "**********" at bounding box center [84, 468] width 124 height 11
click at [303, 561] on button "button" at bounding box center [297, 562] width 52 height 24
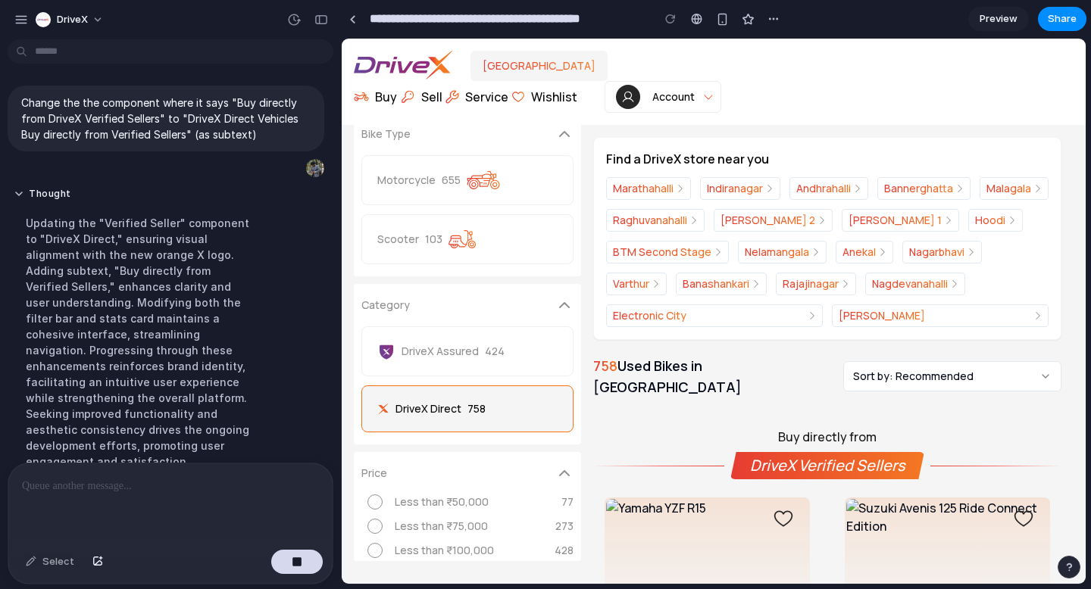
scroll to position [542, 0]
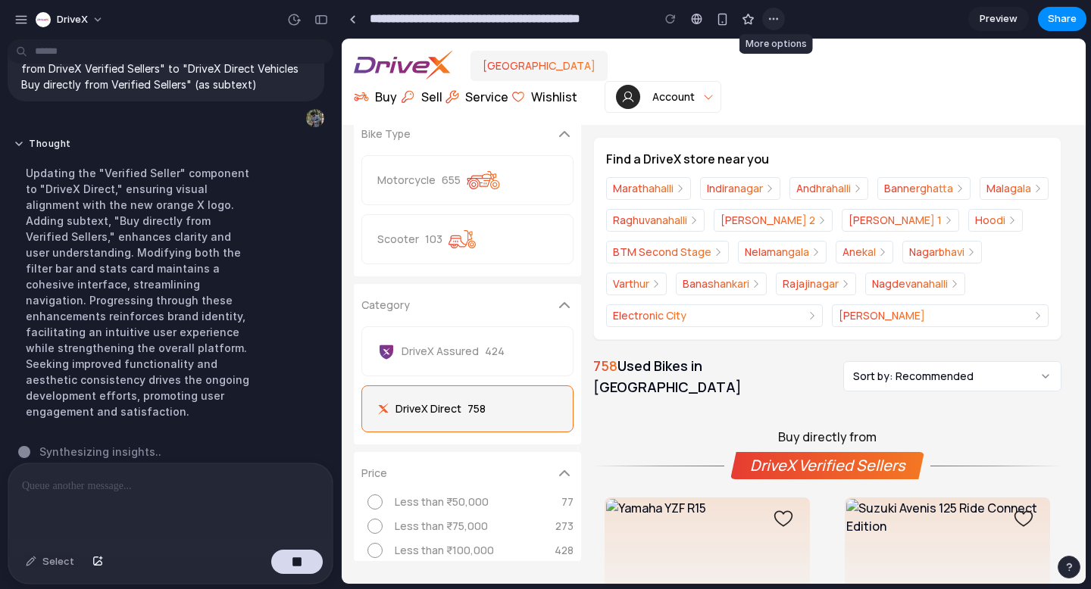
click at [774, 18] on div "button" at bounding box center [773, 19] width 12 height 12
click at [829, 11] on div "Duplicate Delete" at bounding box center [545, 294] width 1091 height 589
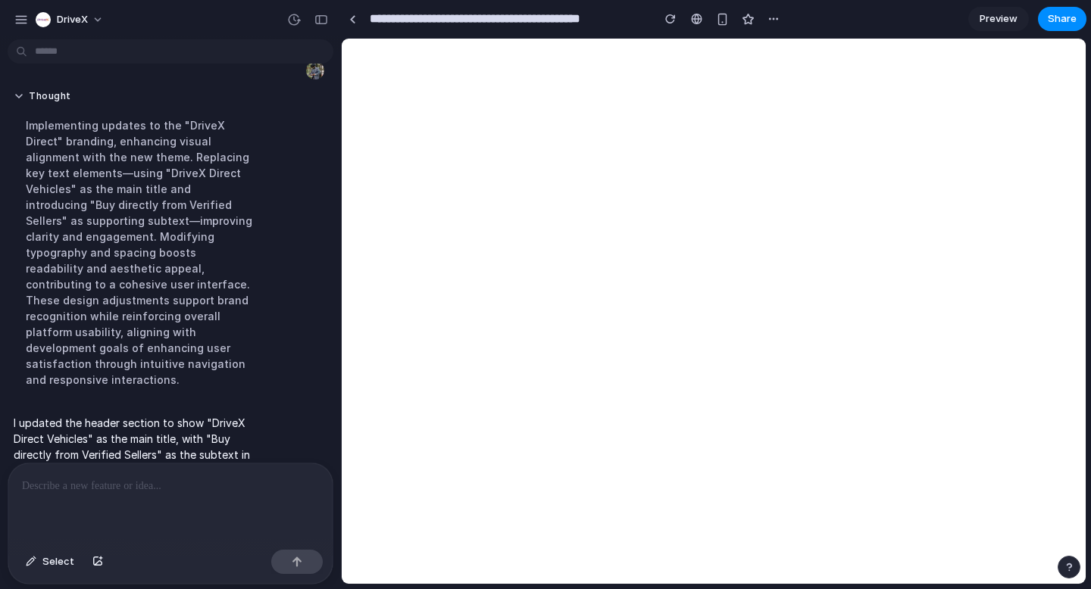
scroll to position [0, 0]
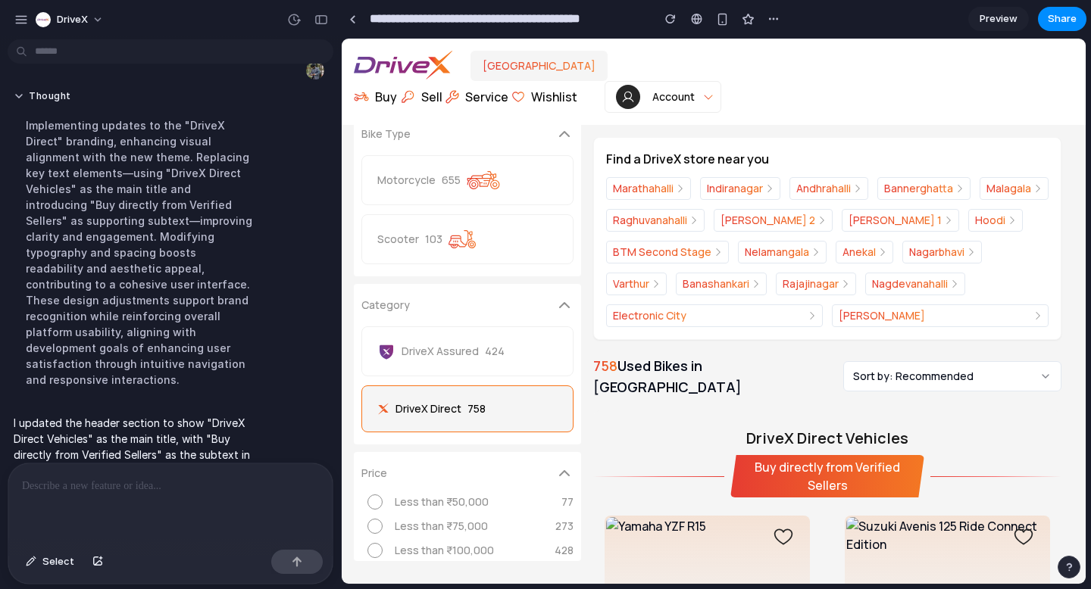
click at [173, 492] on p at bounding box center [170, 486] width 297 height 18
click at [142, 487] on p "**********" at bounding box center [170, 486] width 297 height 18
click at [210, 486] on p "**********" at bounding box center [170, 486] width 297 height 18
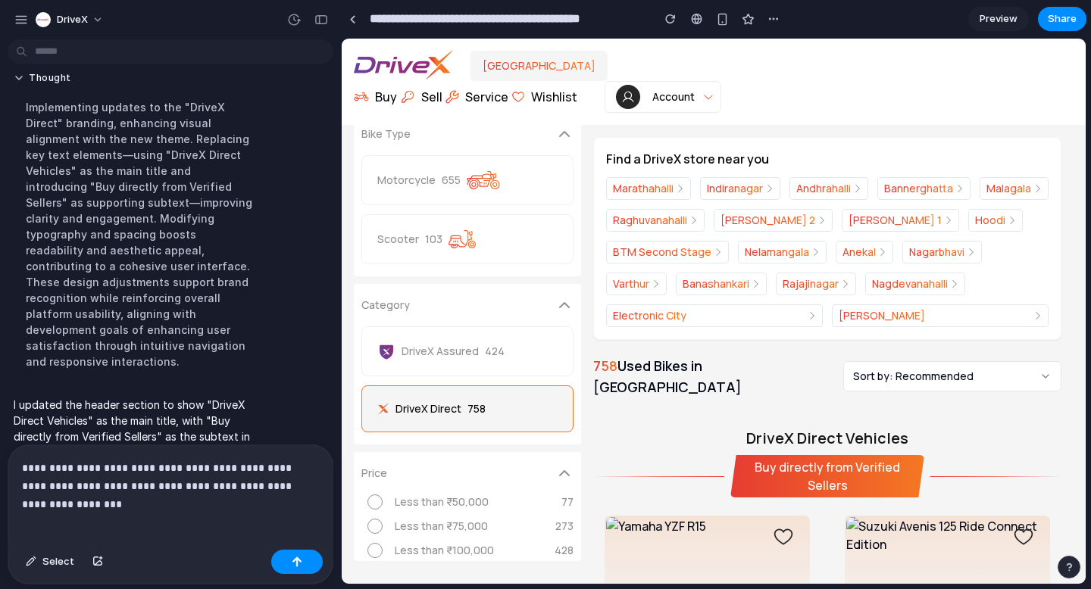
scroll to position [624, 0]
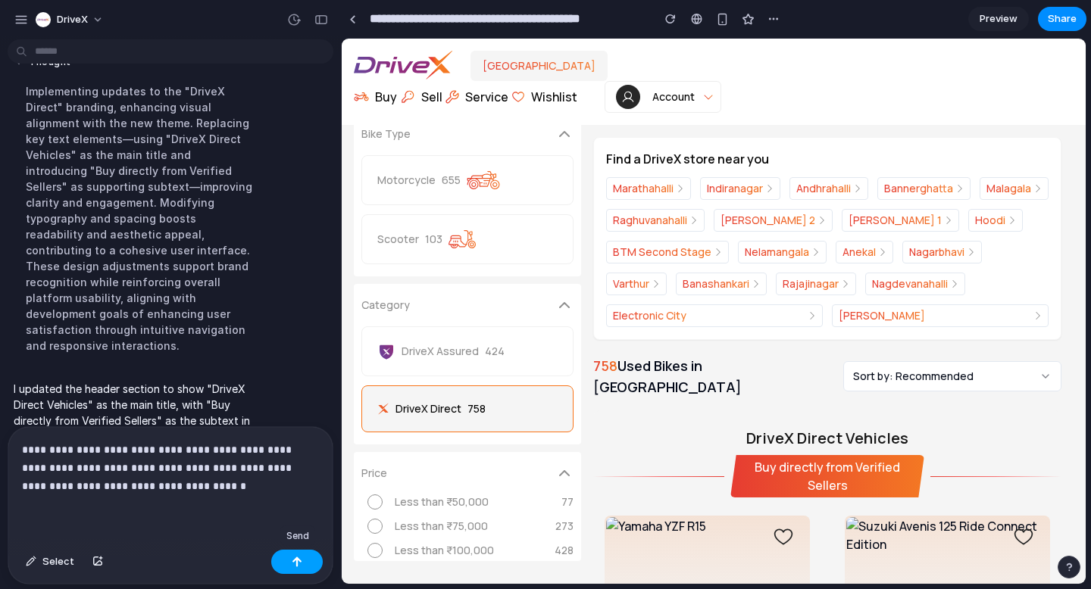
click at [312, 564] on button "button" at bounding box center [297, 562] width 52 height 24
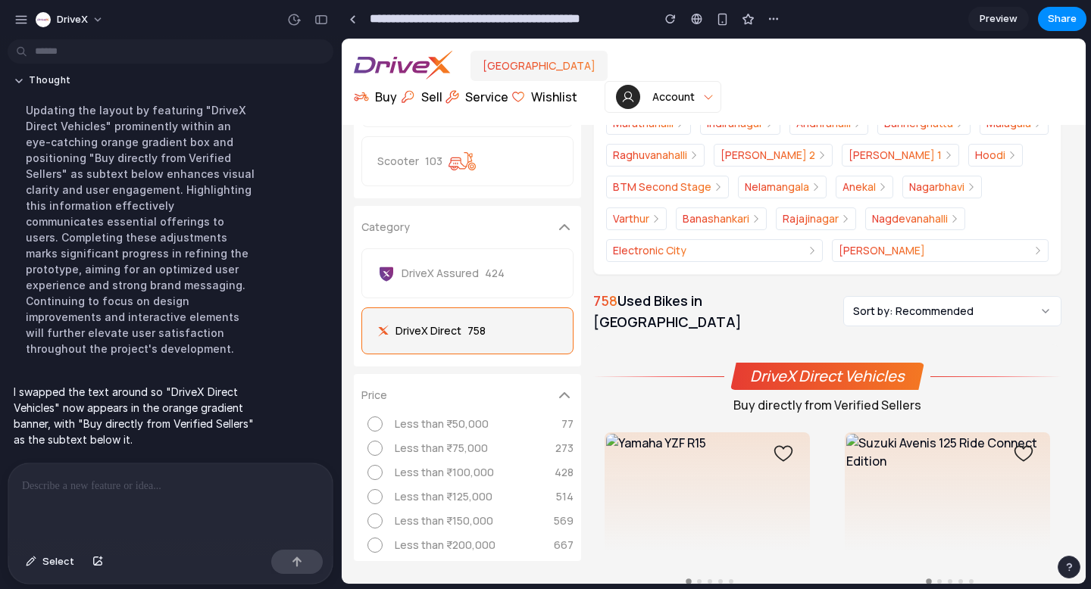
scroll to position [79, 0]
click at [464, 284] on div "DriveX Assured 424" at bounding box center [467, 273] width 212 height 50
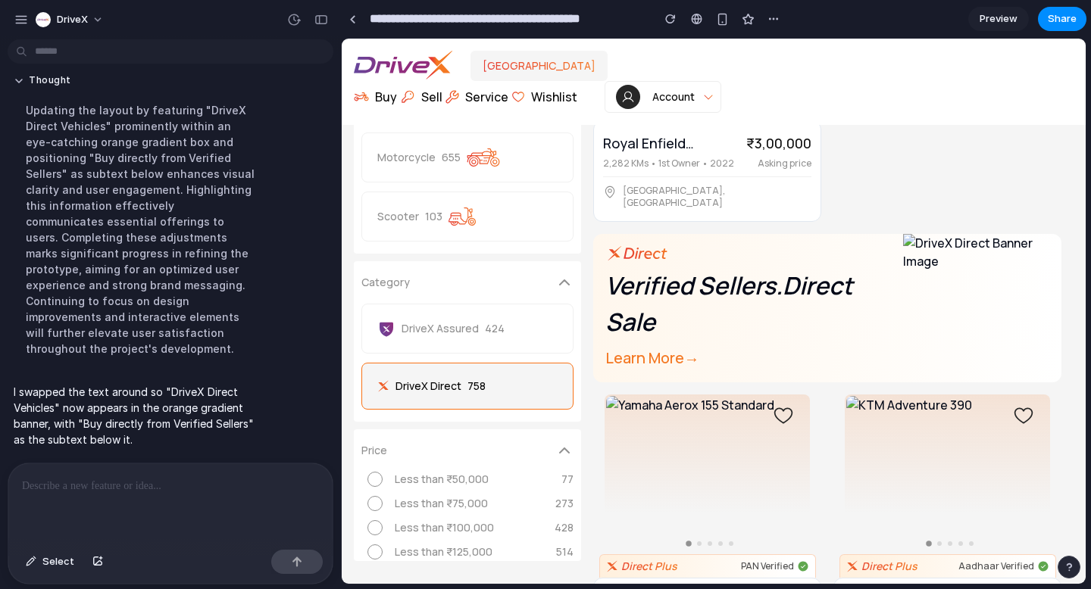
scroll to position [1749, 0]
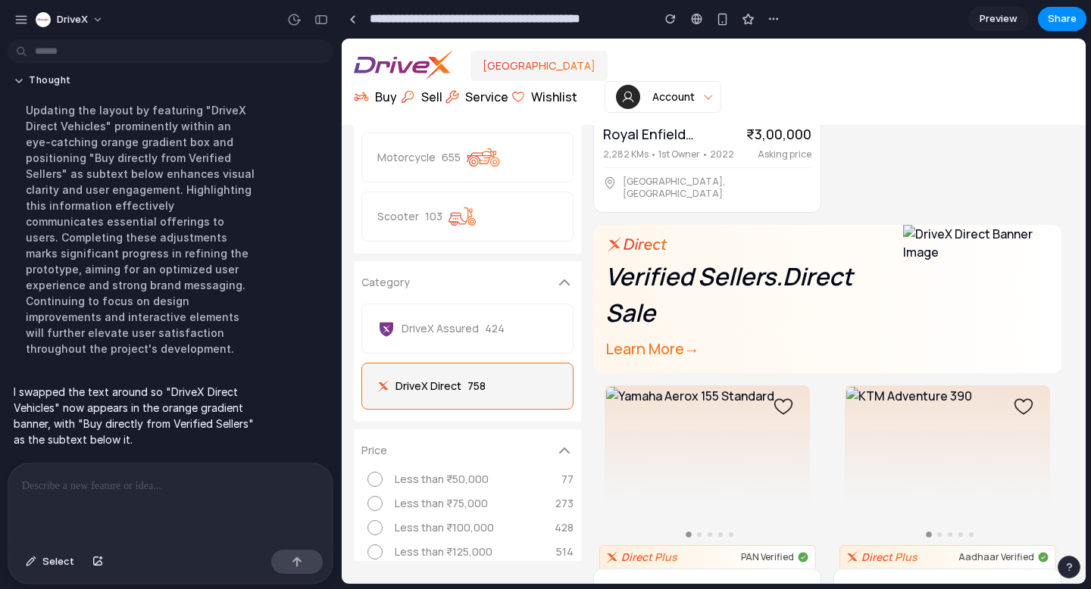
click at [670, 337] on p "Learn More →" at bounding box center [748, 349] width 286 height 24
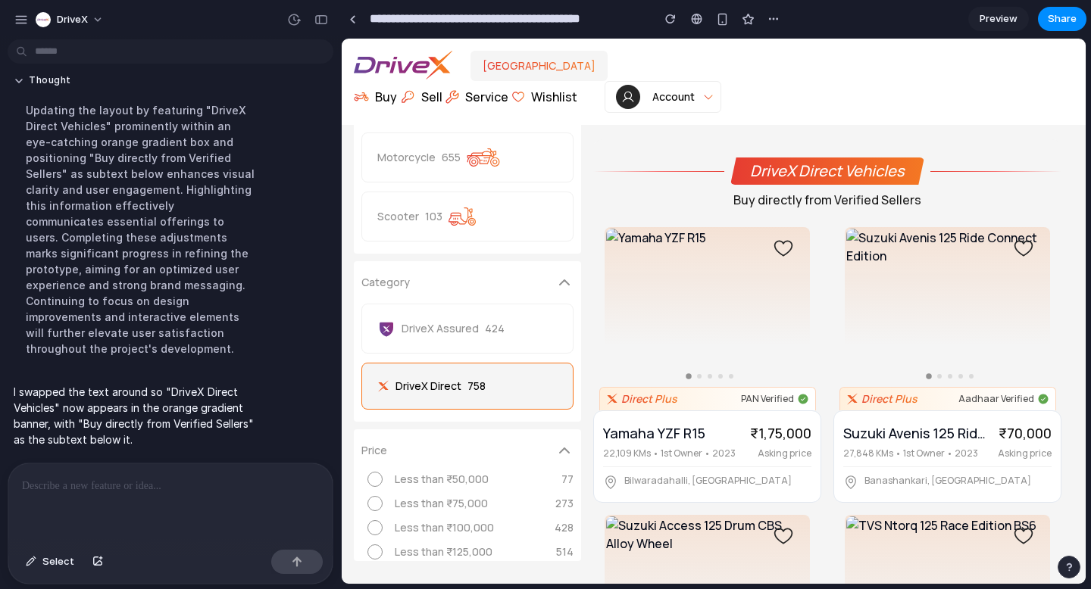
scroll to position [271, 0]
click at [716, 18] on div "button" at bounding box center [722, 19] width 13 height 13
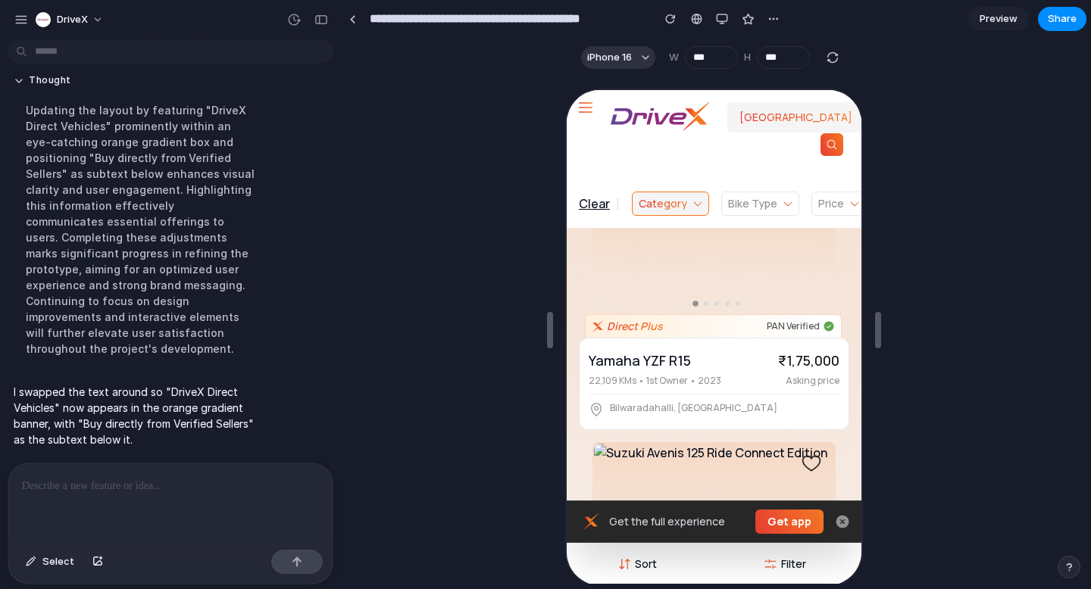
scroll to position [324, 0]
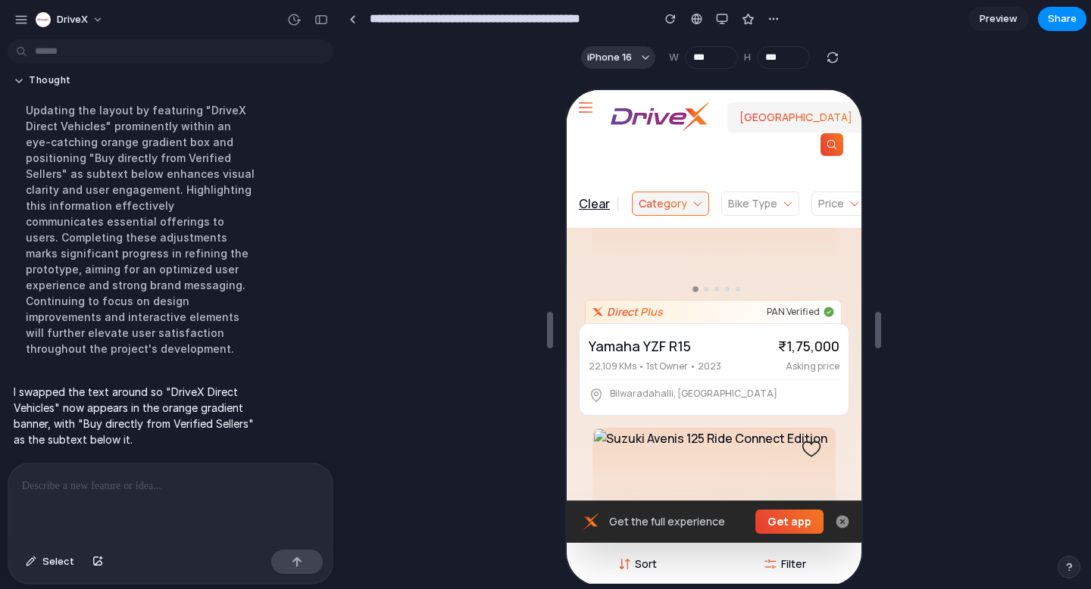
click at [836, 523] on icon at bounding box center [840, 520] width 13 height 13
click at [767, 561] on icon at bounding box center [768, 563] width 12 height 12
click at [836, 523] on icon at bounding box center [840, 520] width 13 height 13
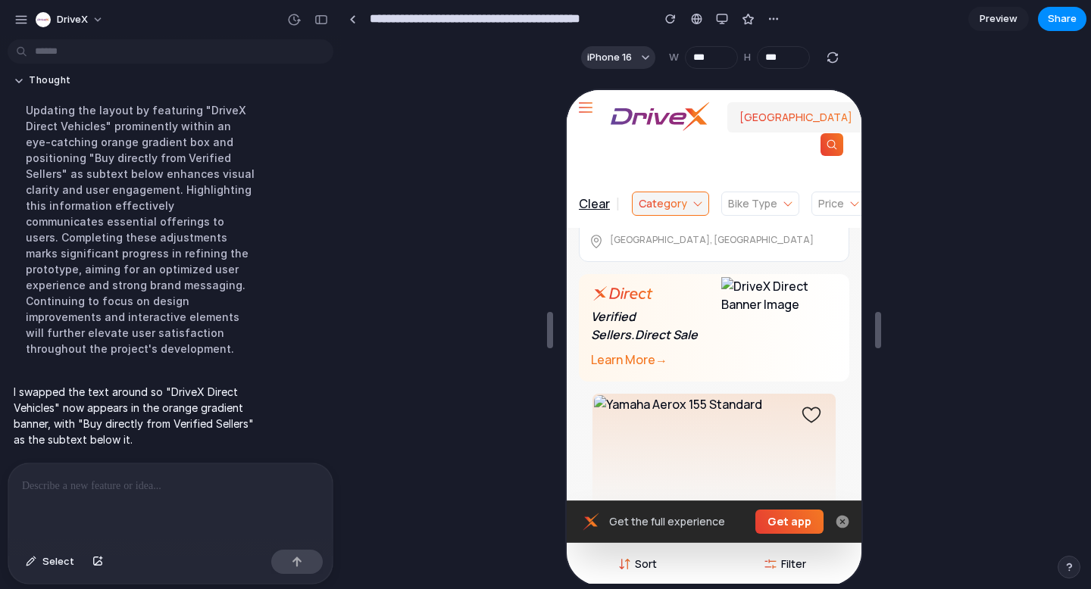
scroll to position [2964, 0]
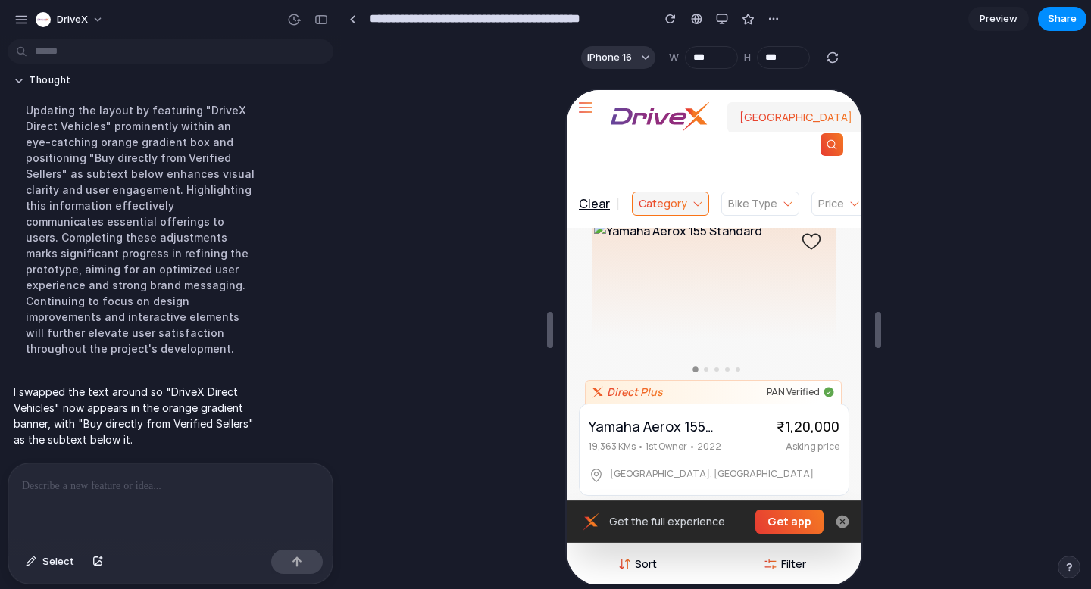
click at [835, 514] on icon at bounding box center [840, 521] width 14 height 14
click at [715, 23] on button "button" at bounding box center [722, 19] width 23 height 23
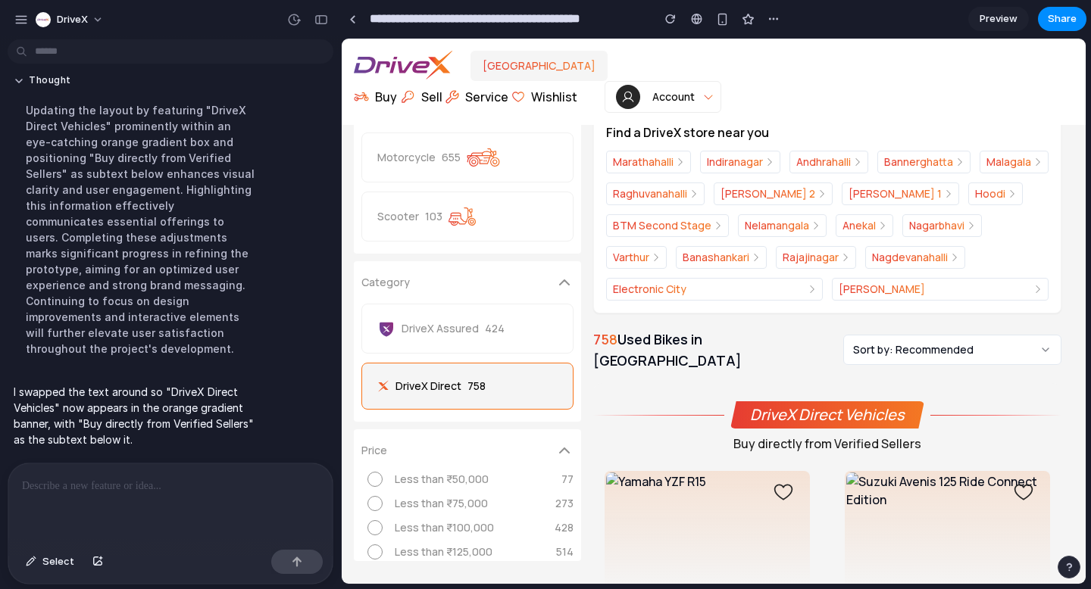
scroll to position [30, 0]
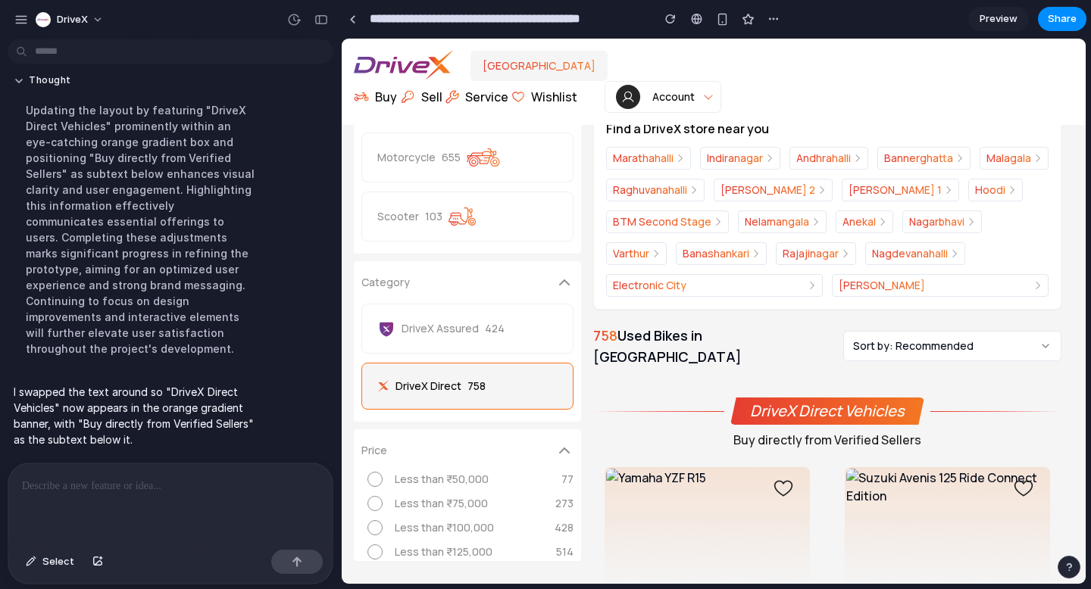
click at [830, 403] on span "DriveX Direct Vehicles" at bounding box center [827, 411] width 194 height 27
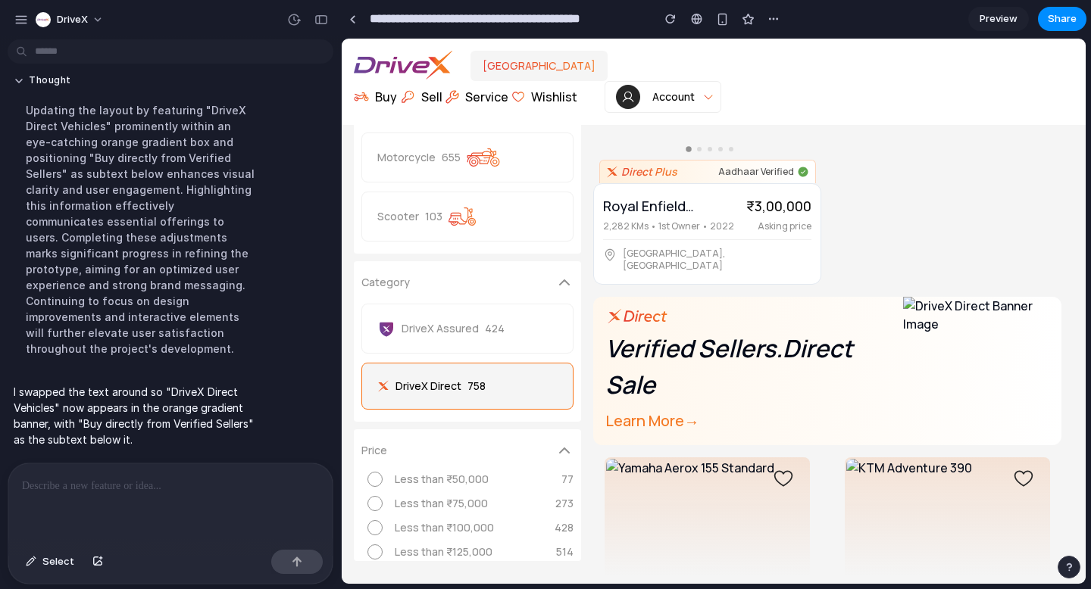
scroll to position [1658, 0]
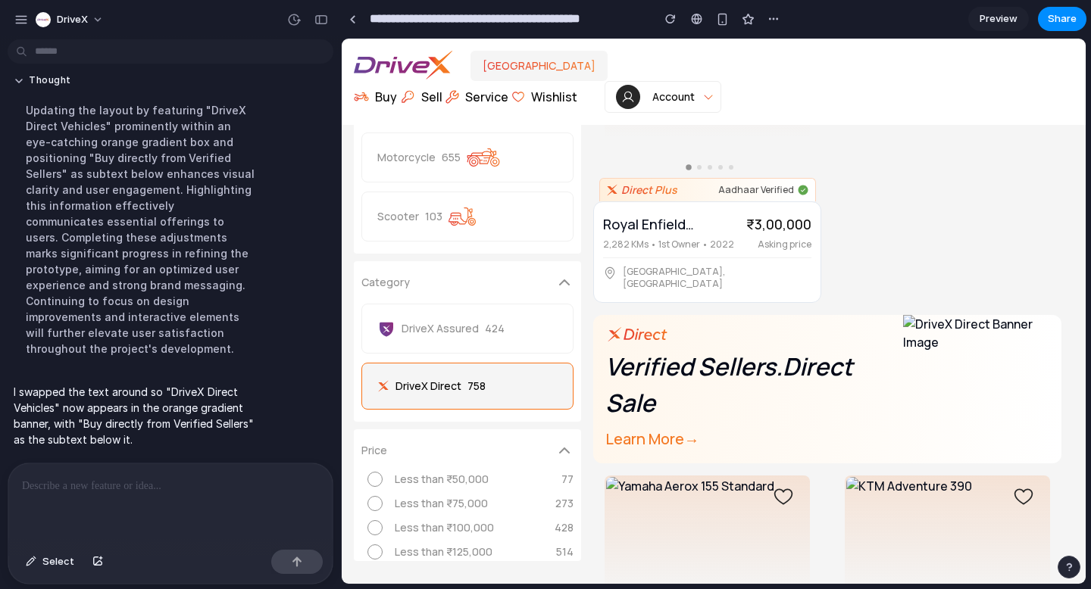
click at [755, 370] on p "Verified Sellers. Direct Sale" at bounding box center [748, 385] width 286 height 73
click at [635, 427] on p "Learn More →" at bounding box center [748, 439] width 286 height 24
click at [672, 427] on p "Learn More →" at bounding box center [748, 439] width 286 height 24
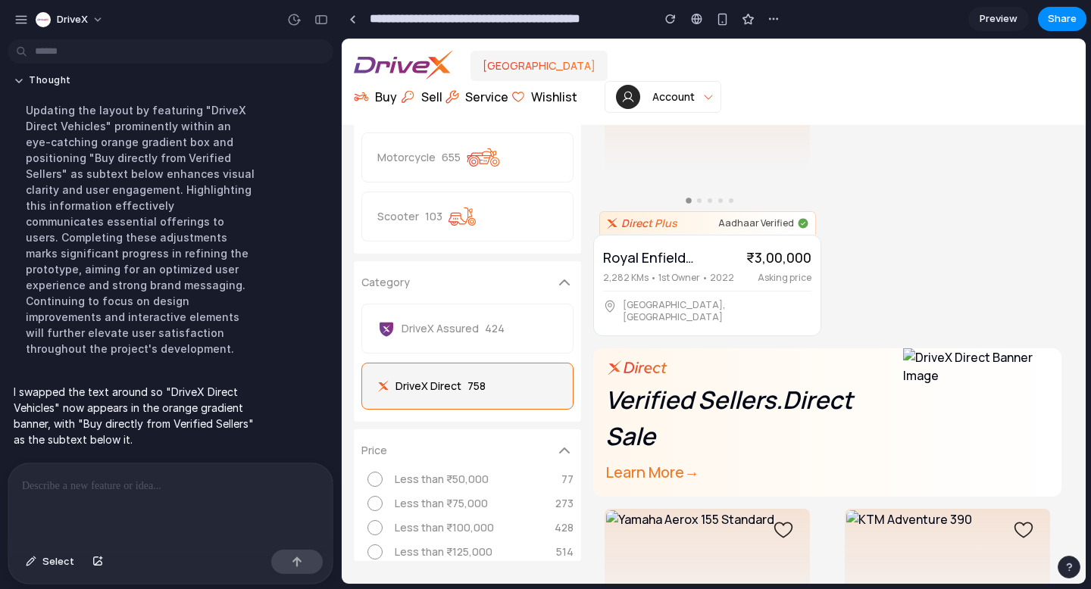
scroll to position [1616, 0]
